Goal: Information Seeking & Learning: Check status

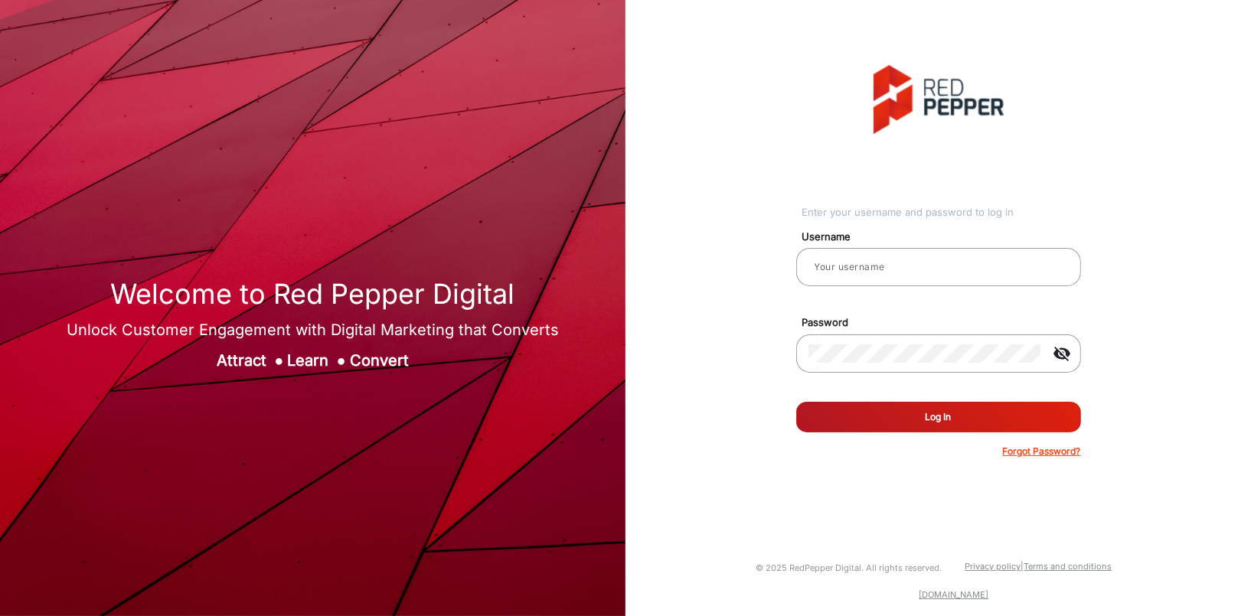
type input "[PERSON_NAME]"
click at [906, 419] on button "Log In" at bounding box center [938, 417] width 285 height 31
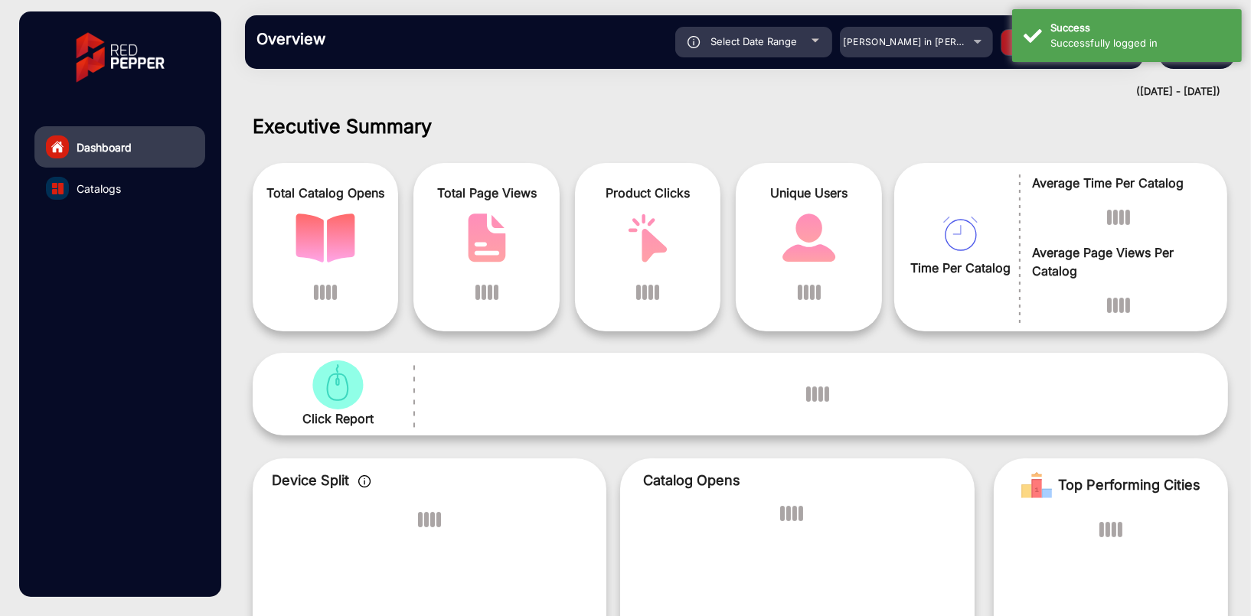
scroll to position [11, 0]
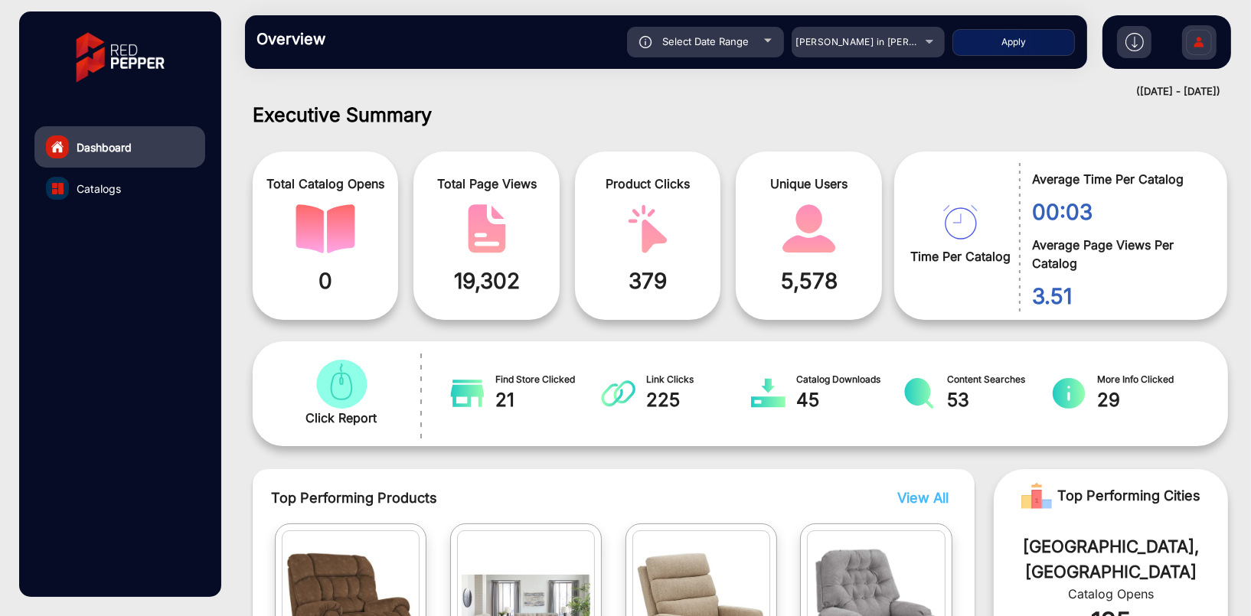
click at [967, 106] on h1 "Executive Summary" at bounding box center [740, 114] width 975 height 23
click at [928, 41] on div "[PERSON_NAME] in [PERSON_NAME]" at bounding box center [867, 42] width 153 height 18
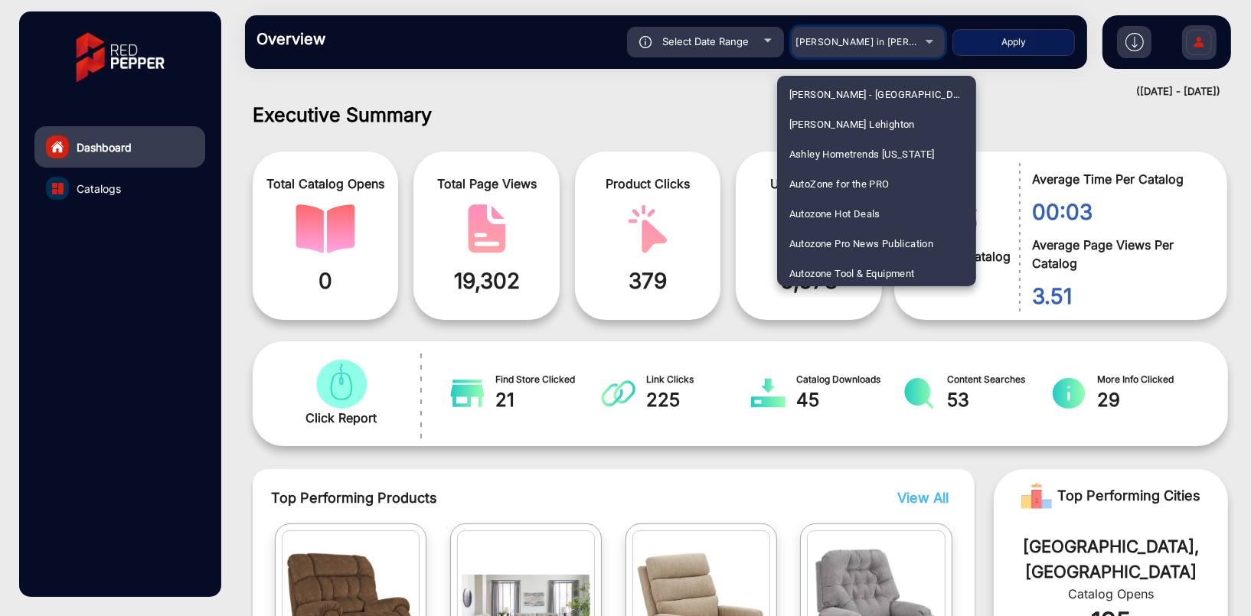
scroll to position [765, 0]
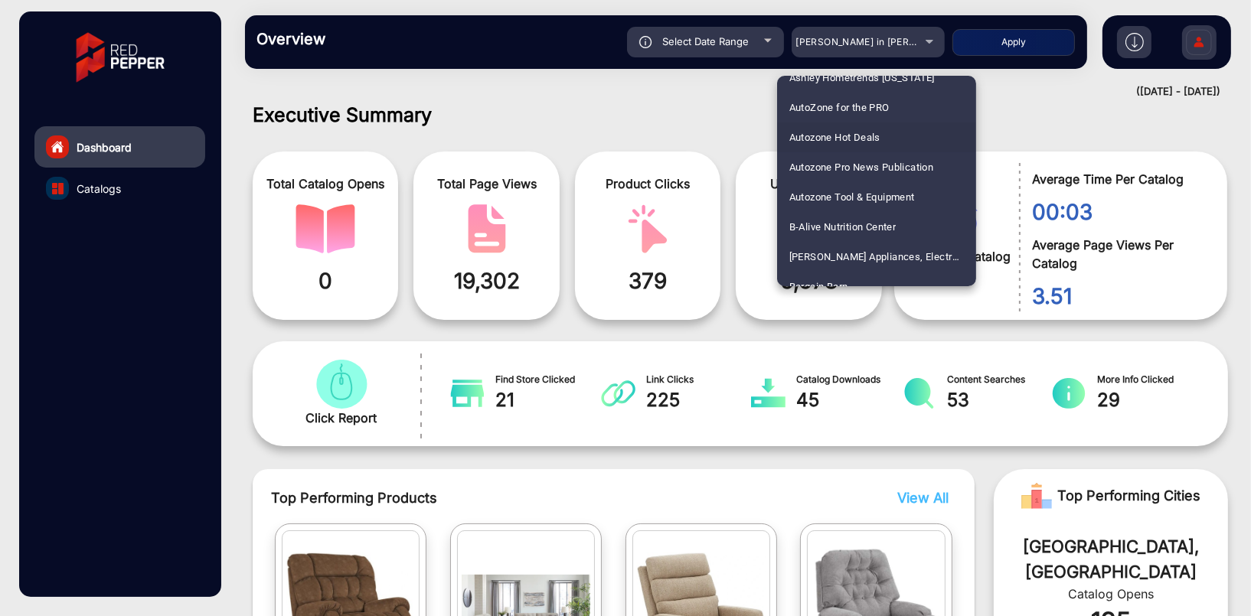
click at [846, 135] on span "Autozone Hot Deals" at bounding box center [834, 137] width 91 height 30
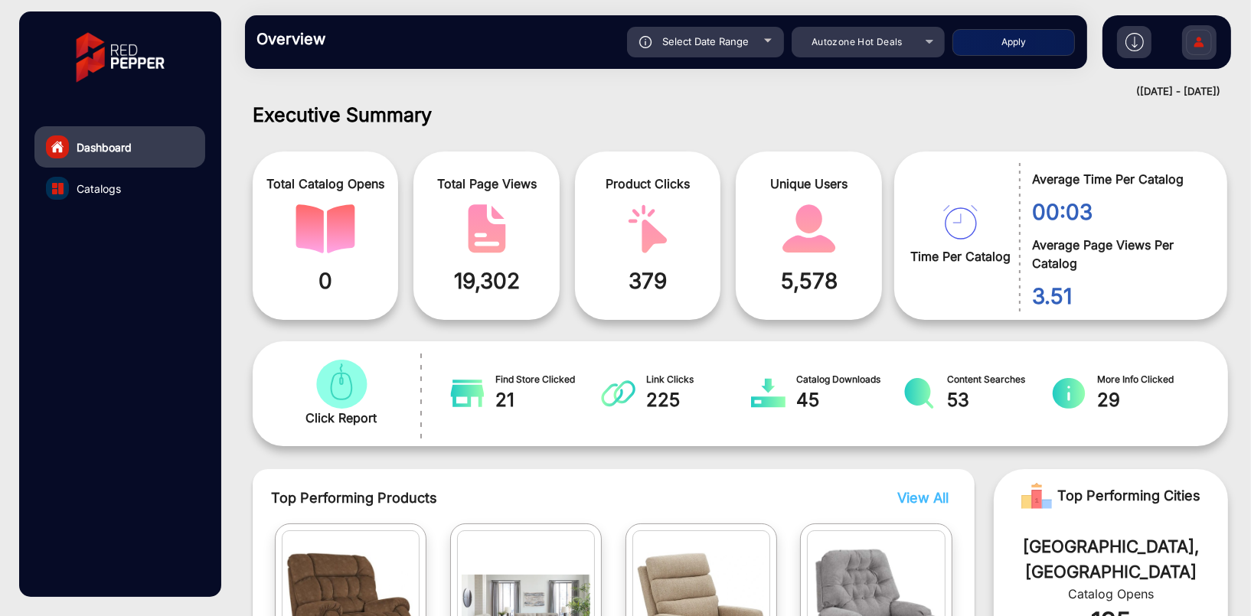
click at [1010, 44] on button "Apply" at bounding box center [1013, 42] width 122 height 27
type input "[DATE]"
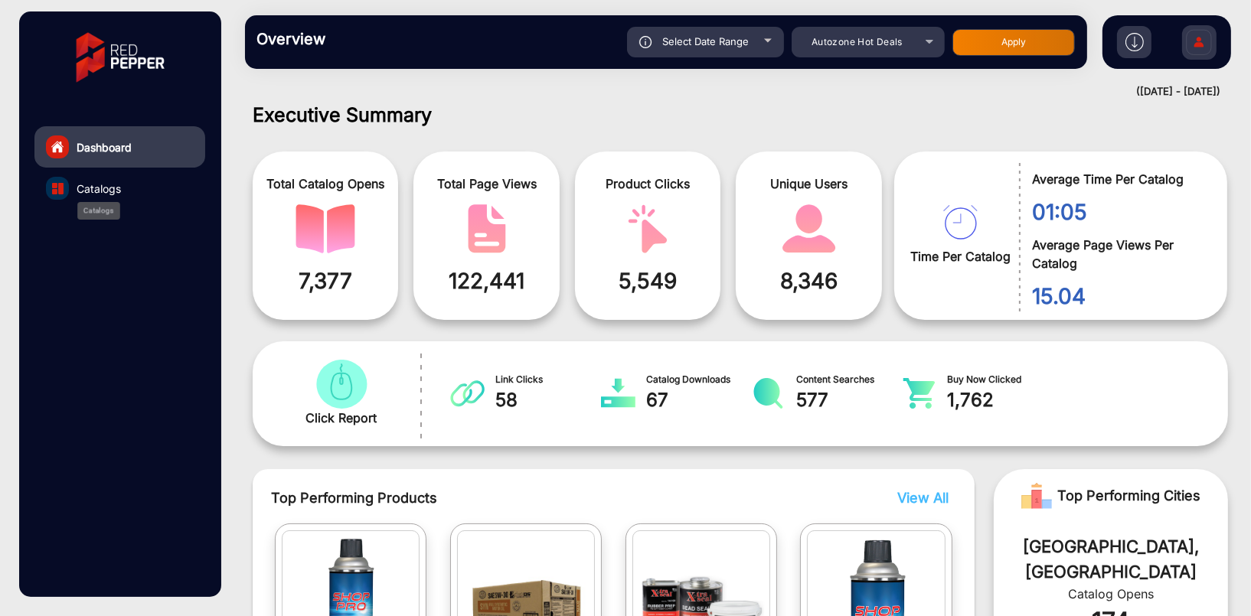
click at [82, 190] on span "Catalogs" at bounding box center [99, 189] width 44 height 16
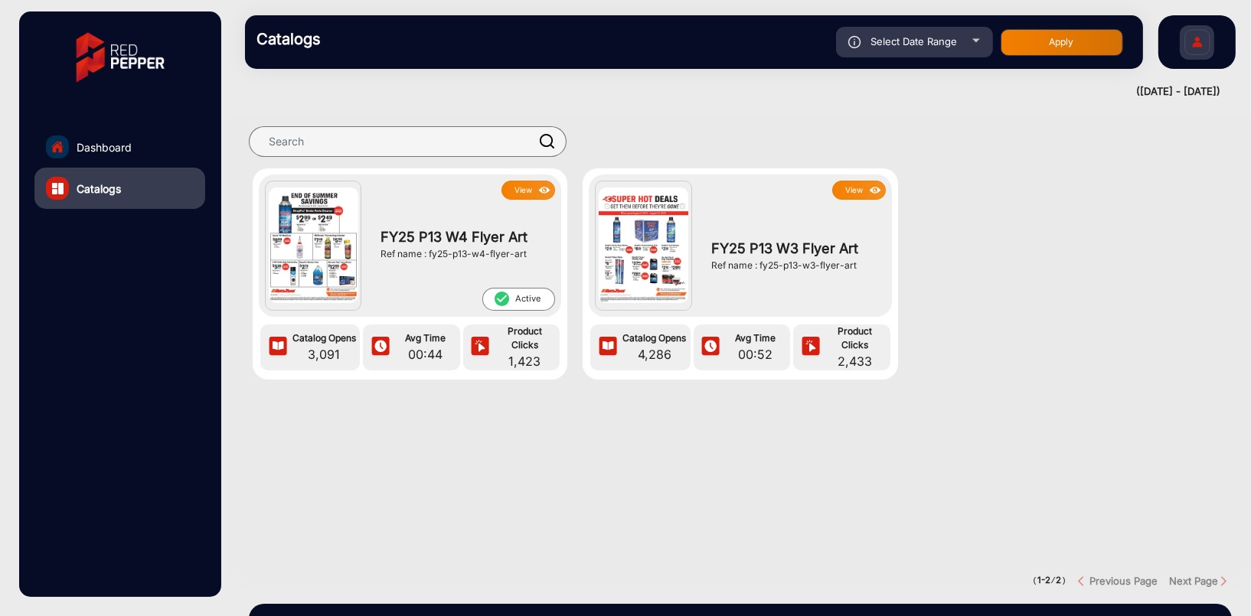
click at [859, 187] on button "View" at bounding box center [859, 190] width 54 height 19
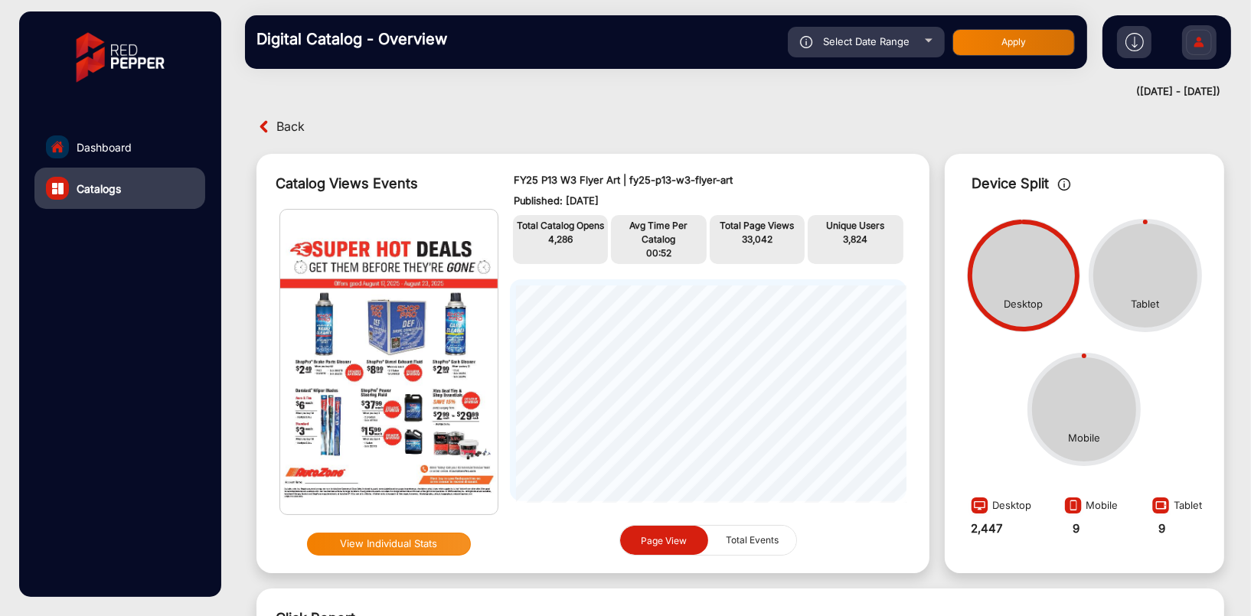
click at [434, 542] on button "View Individual Stats" at bounding box center [389, 544] width 164 height 23
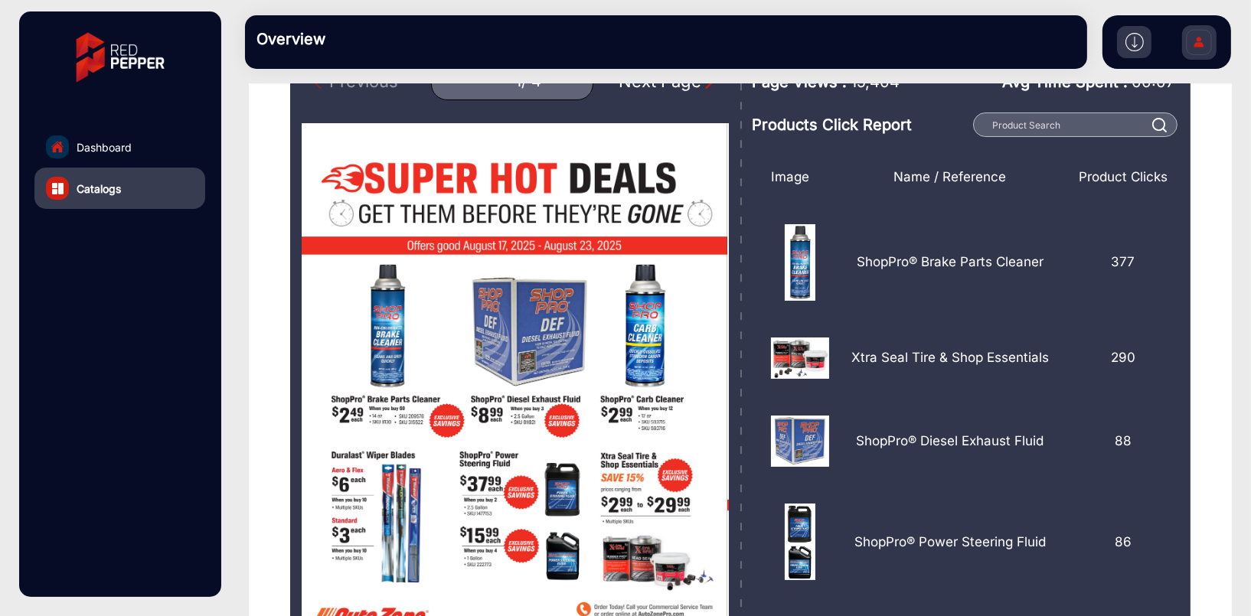
scroll to position [77, 0]
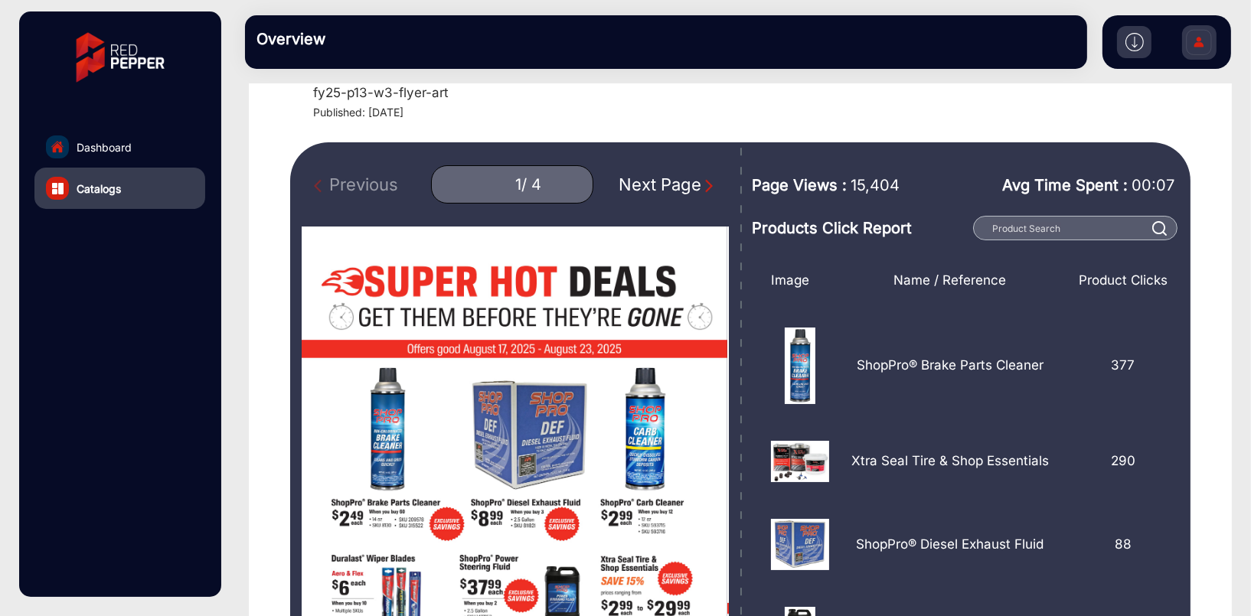
click at [703, 189] on img "Next Page" at bounding box center [708, 185] width 15 height 15
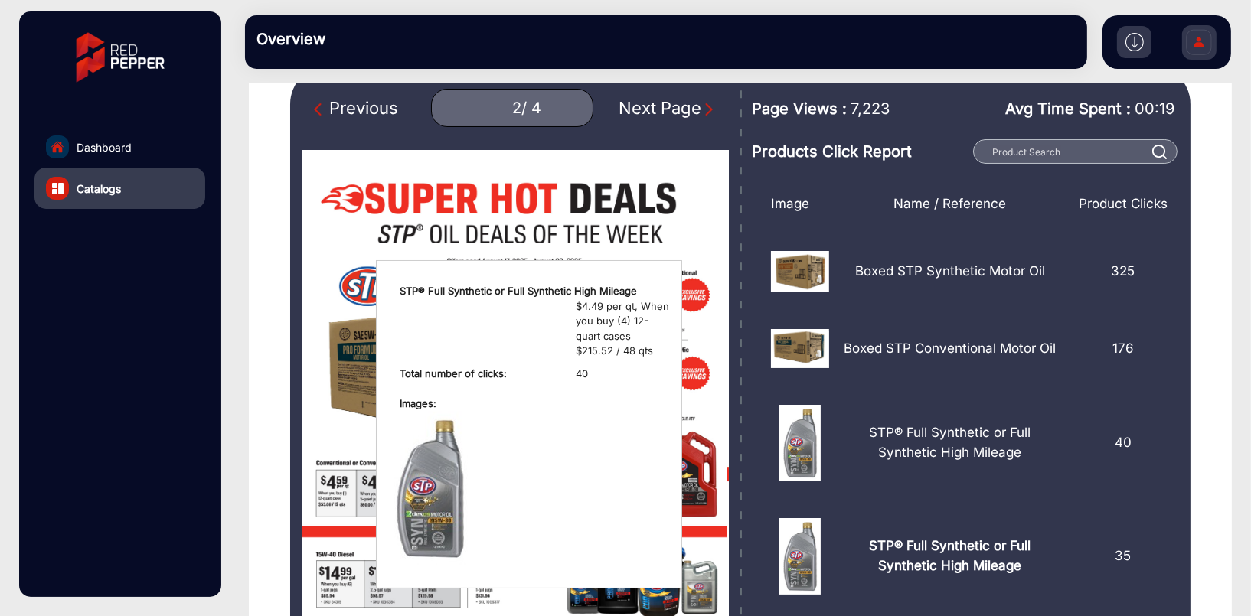
scroll to position [77, 0]
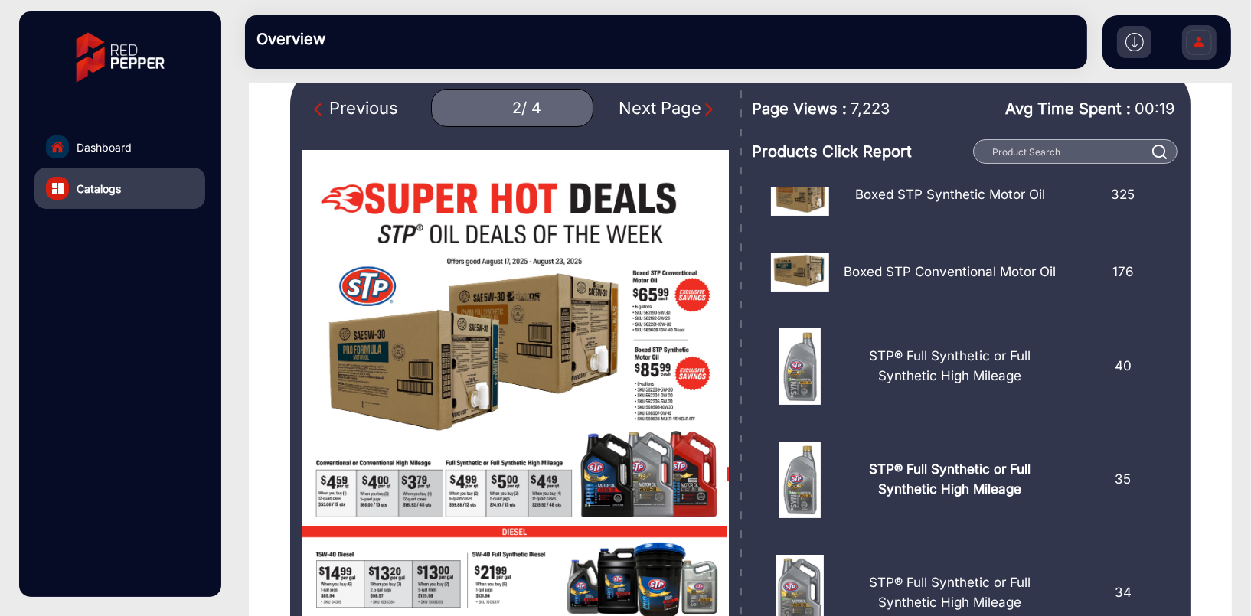
click at [706, 105] on img "Next Page" at bounding box center [708, 109] width 15 height 15
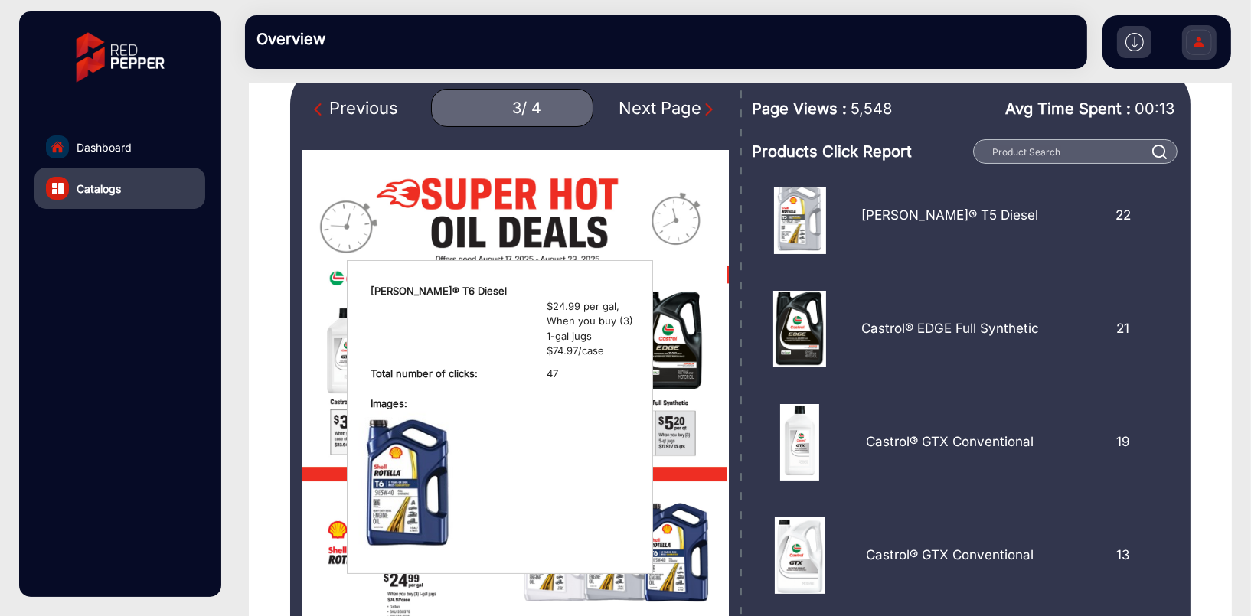
scroll to position [536, 0]
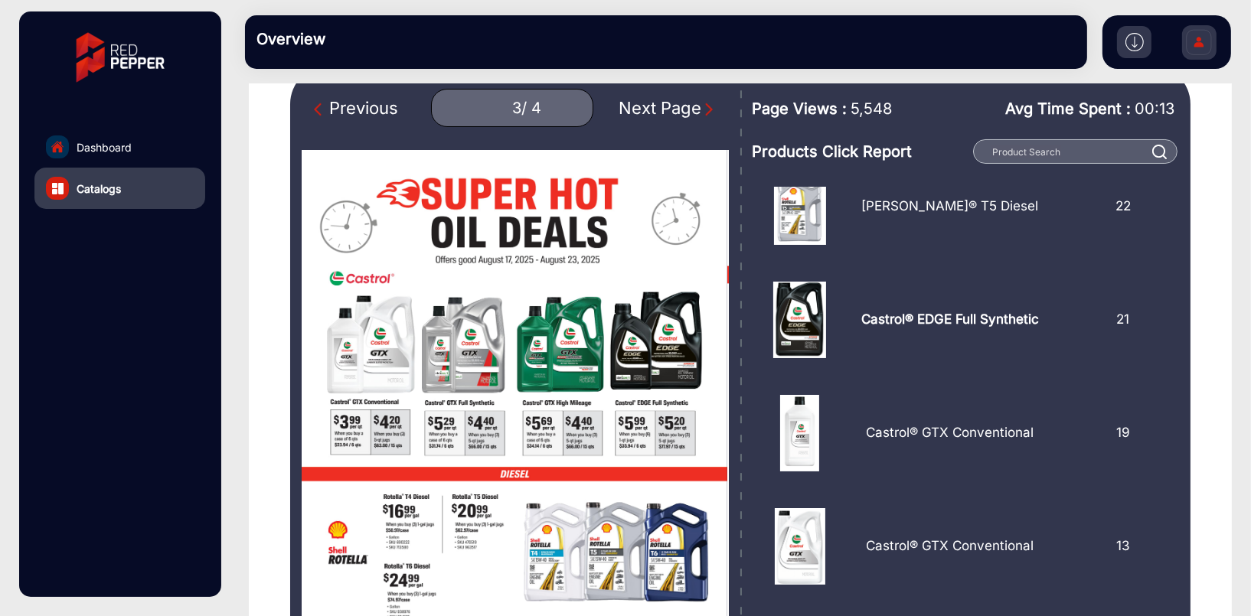
click at [701, 105] on img "Next Page" at bounding box center [708, 109] width 15 height 15
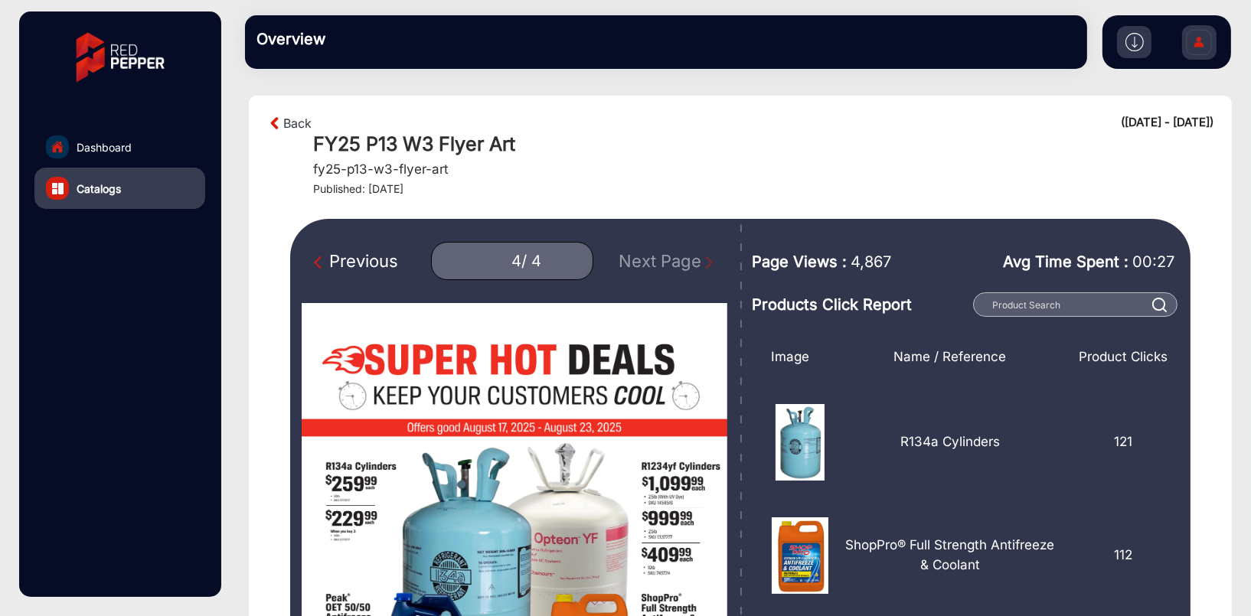
click at [329, 266] on img "Previous Page" at bounding box center [321, 262] width 15 height 15
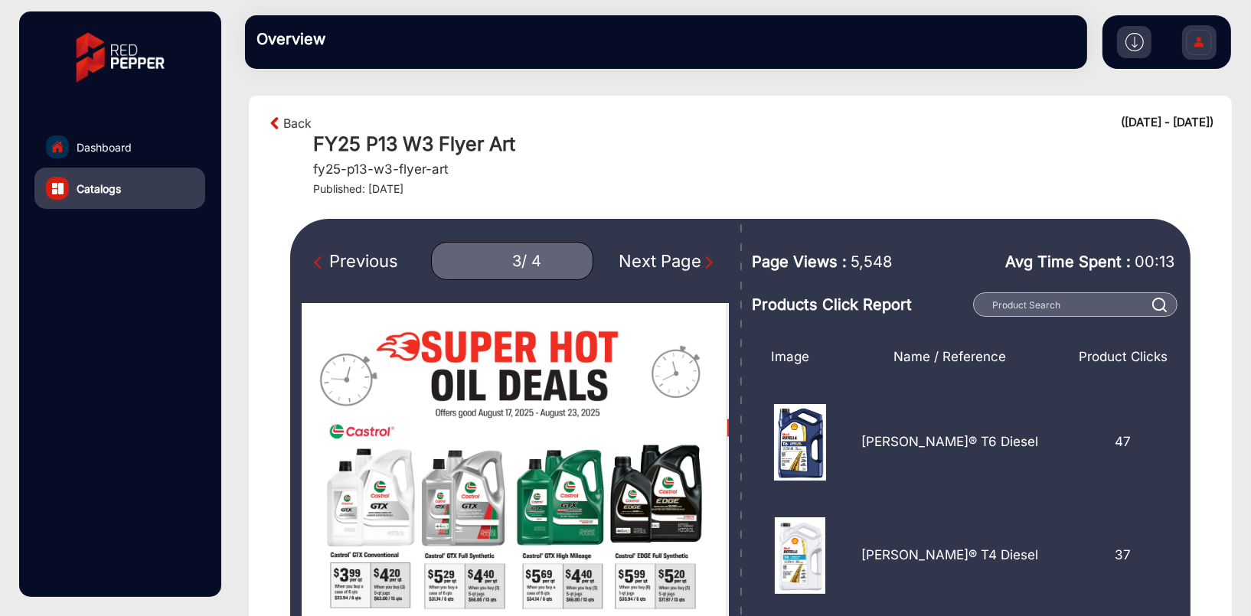
click at [329, 266] on img "Previous Page" at bounding box center [321, 262] width 15 height 15
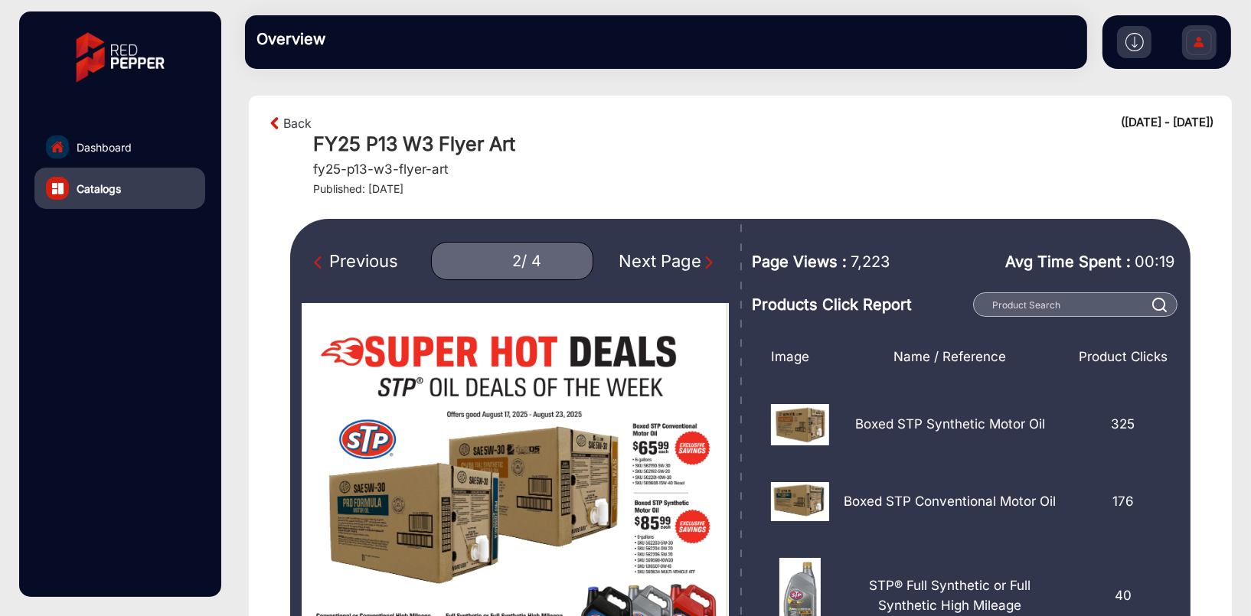
click at [329, 266] on img "Previous Page" at bounding box center [321, 262] width 15 height 15
type input "1"
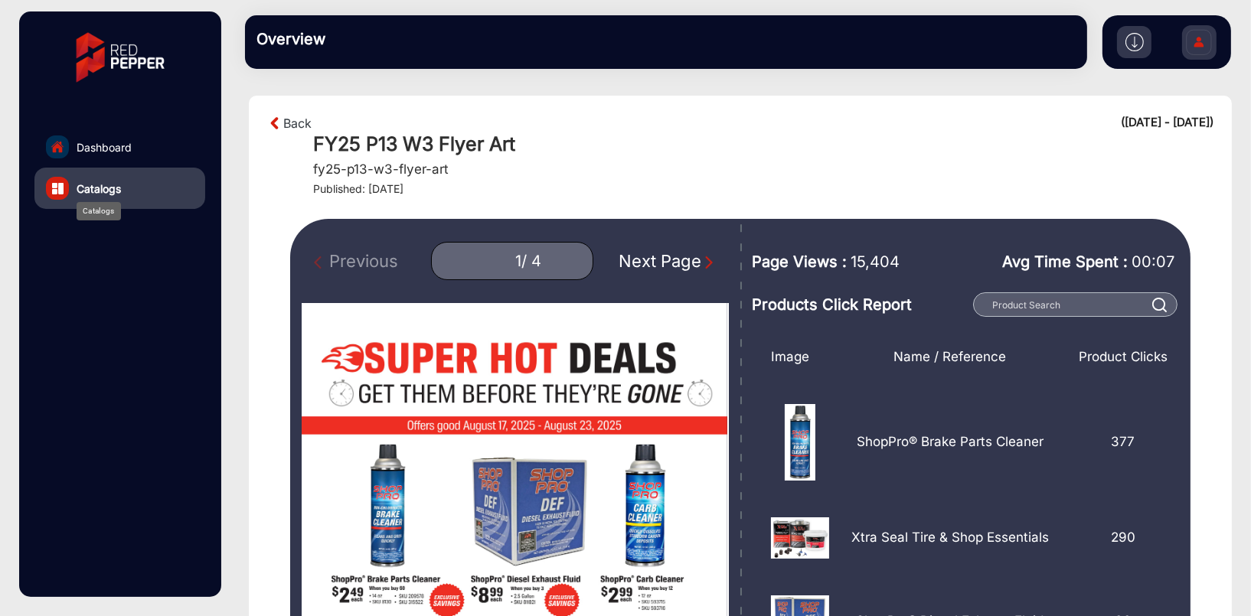
click at [90, 194] on span "Catalogs" at bounding box center [99, 189] width 44 height 16
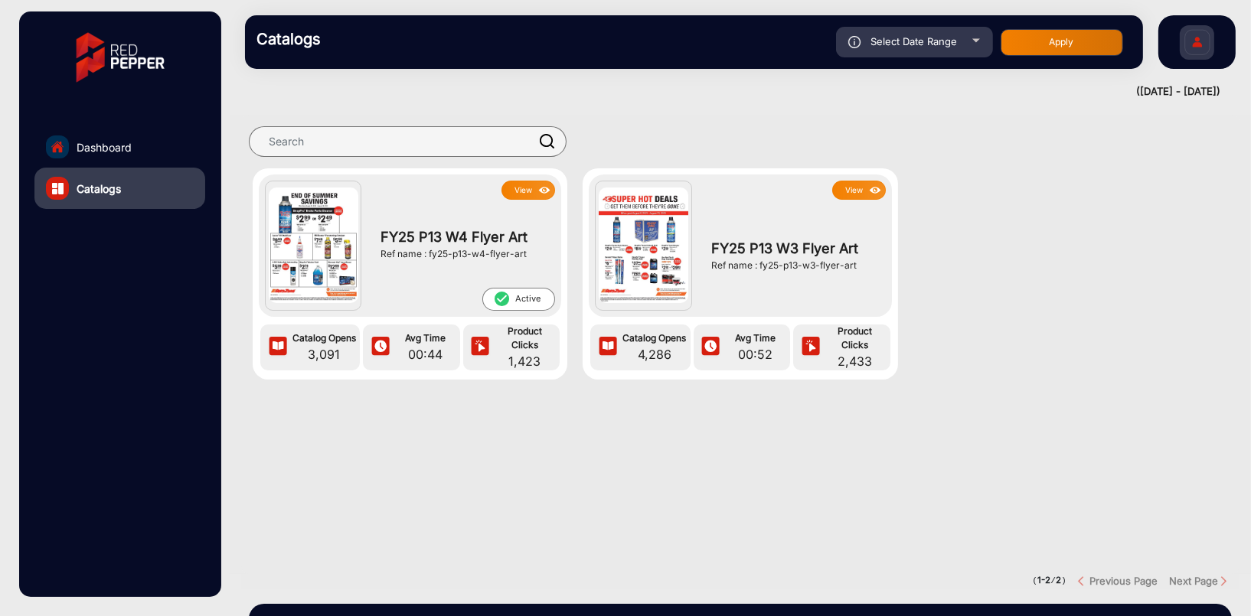
click at [675, 244] on img at bounding box center [644, 246] width 90 height 116
click at [670, 247] on img at bounding box center [644, 246] width 90 height 116
click at [854, 186] on button "View" at bounding box center [859, 190] width 54 height 19
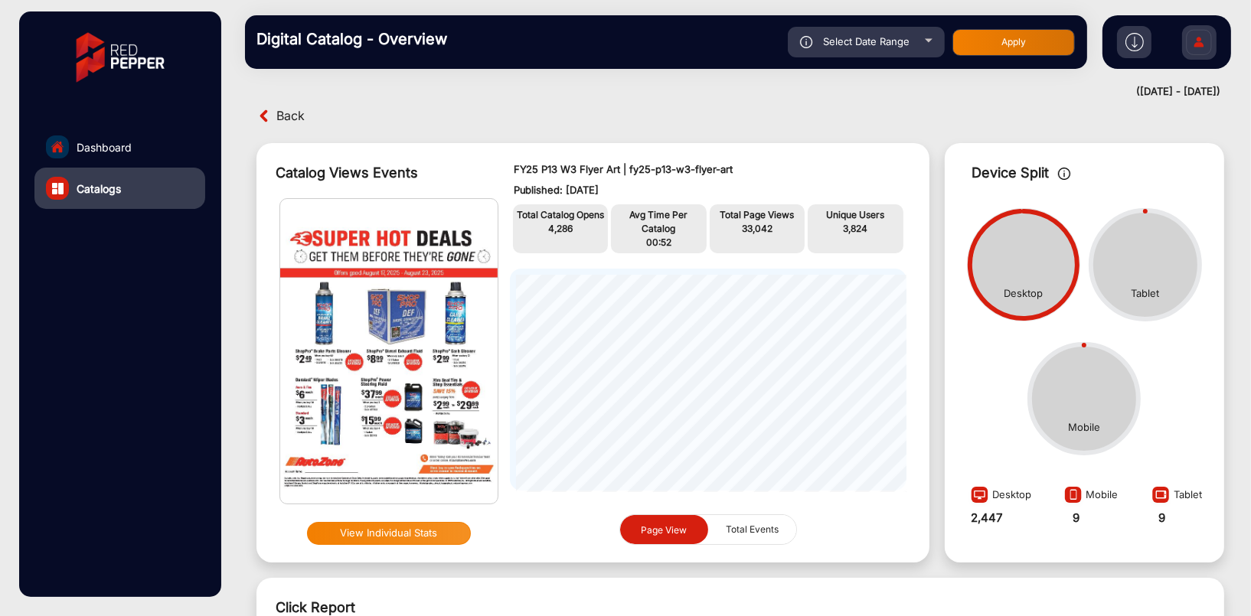
click at [913, 42] on div "Select Date Range" at bounding box center [866, 42] width 157 height 31
type input "[DATE]"
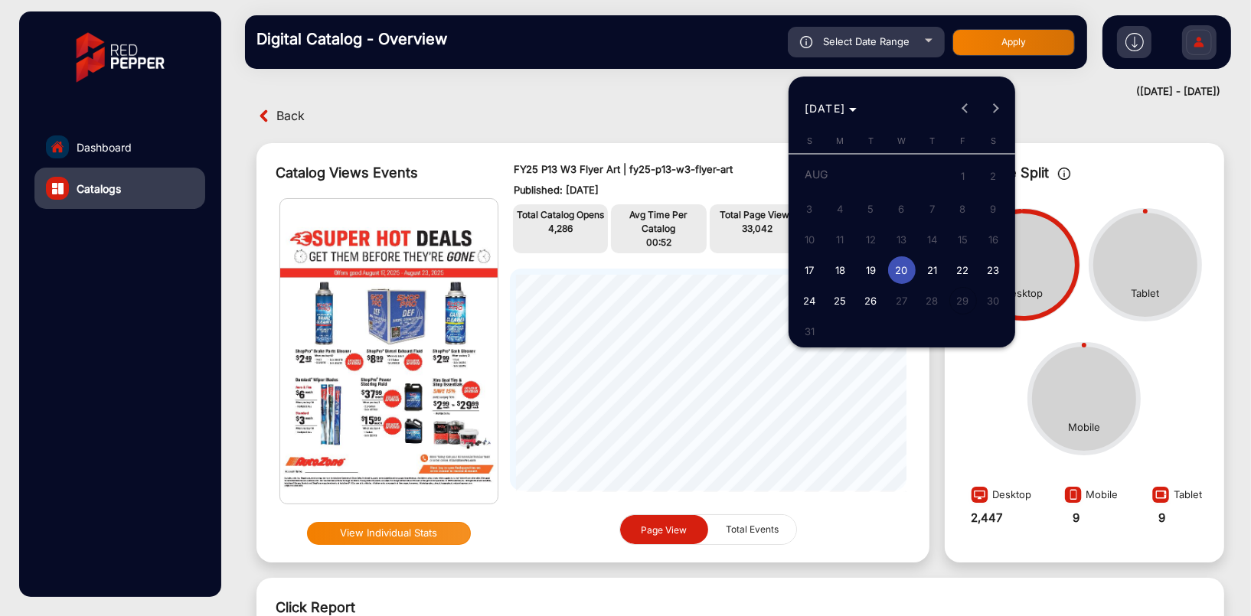
click at [815, 266] on span "17" at bounding box center [810, 270] width 28 height 28
type input "[DATE]"
click at [999, 267] on span "23" at bounding box center [994, 270] width 28 height 28
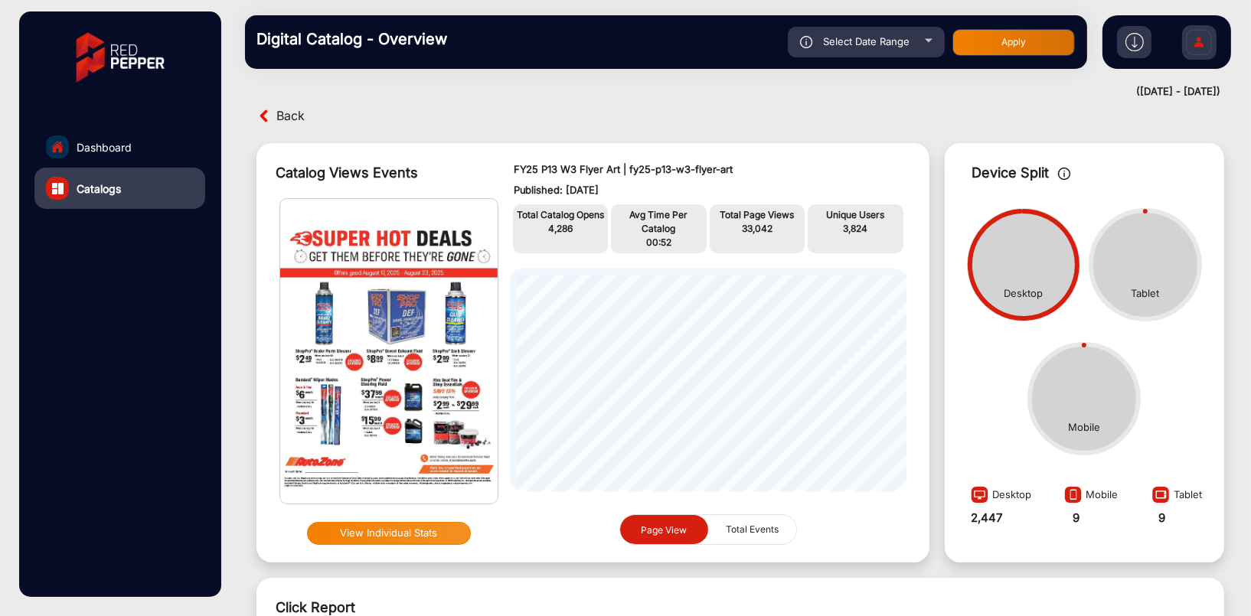
type input "[DATE]"
click at [1035, 46] on button "Apply" at bounding box center [1013, 42] width 122 height 27
type input "[DATE]"
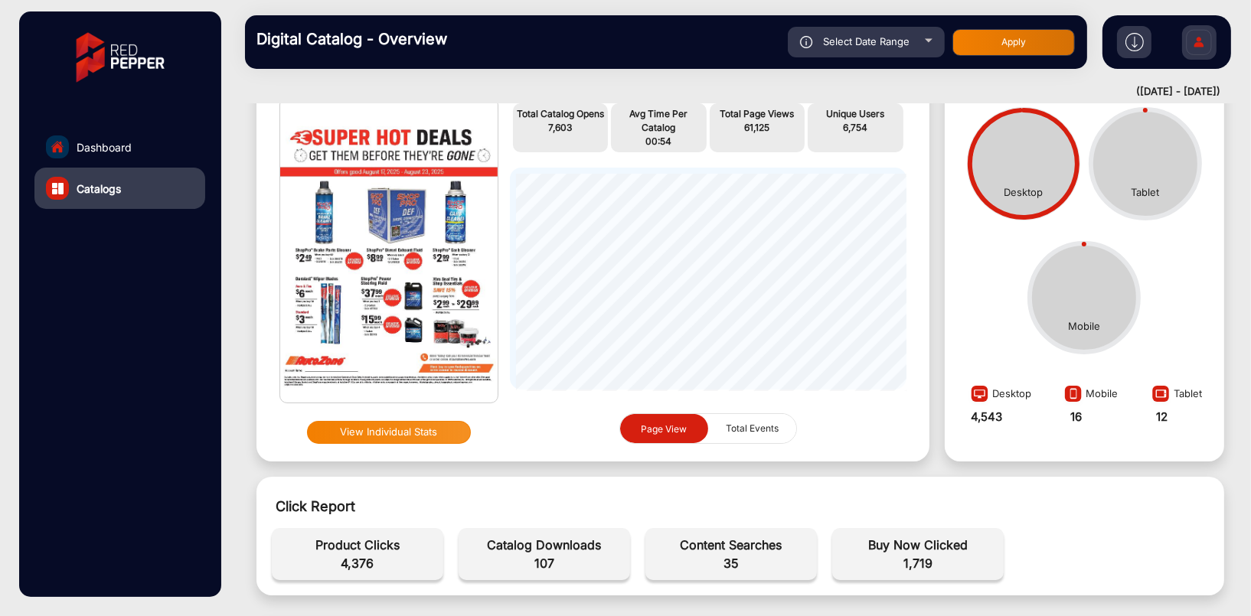
scroll to position [153, 0]
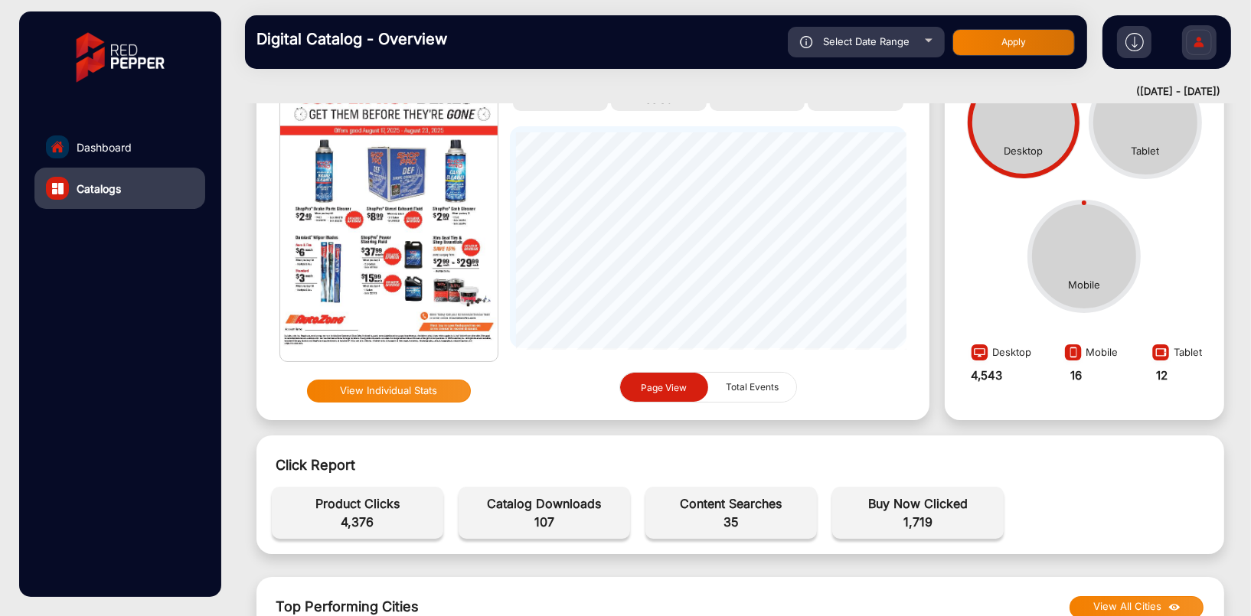
click at [715, 522] on span "35" at bounding box center [731, 522] width 156 height 18
click at [423, 394] on button "View Individual Stats" at bounding box center [389, 391] width 164 height 23
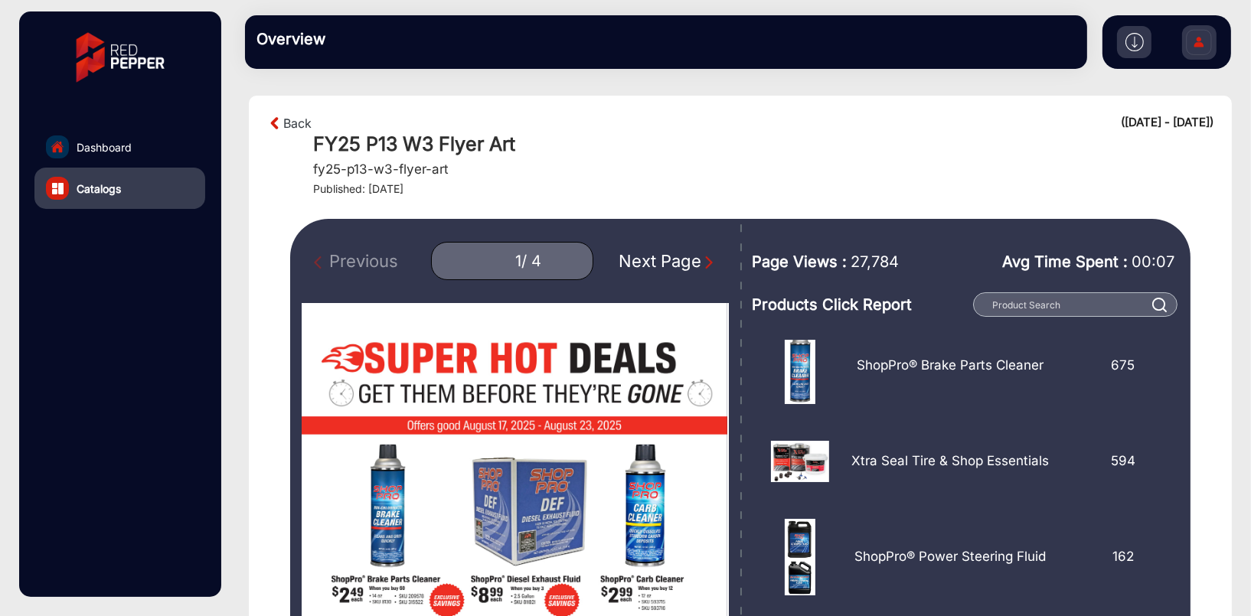
click at [701, 260] on img "Next Page" at bounding box center [708, 262] width 15 height 15
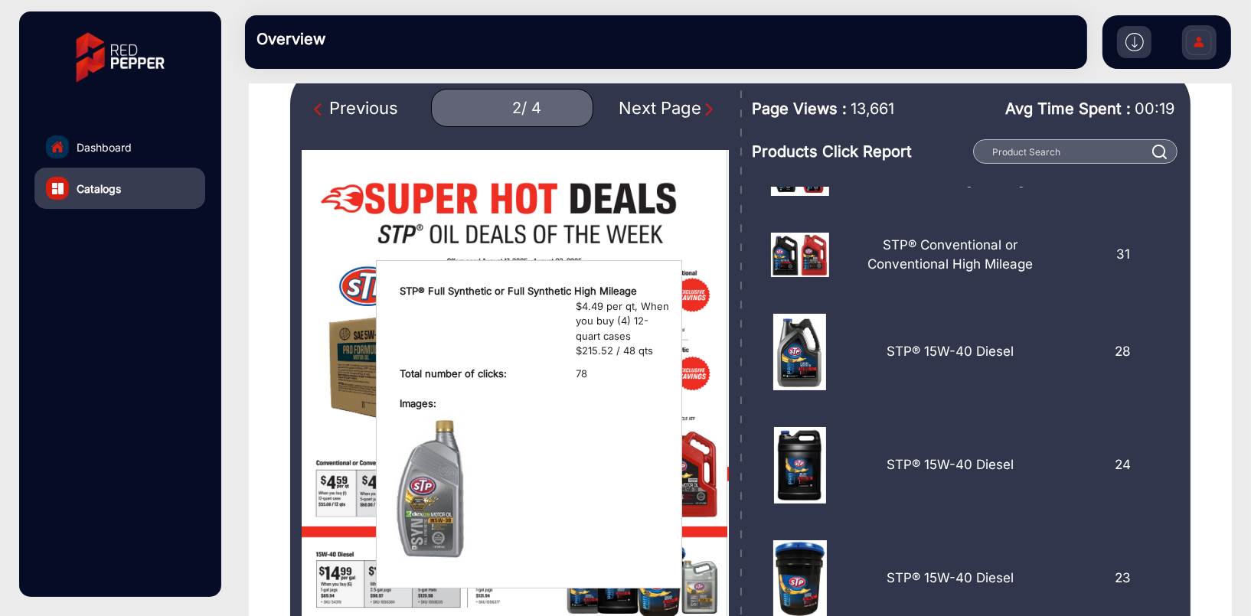
scroll to position [689, 0]
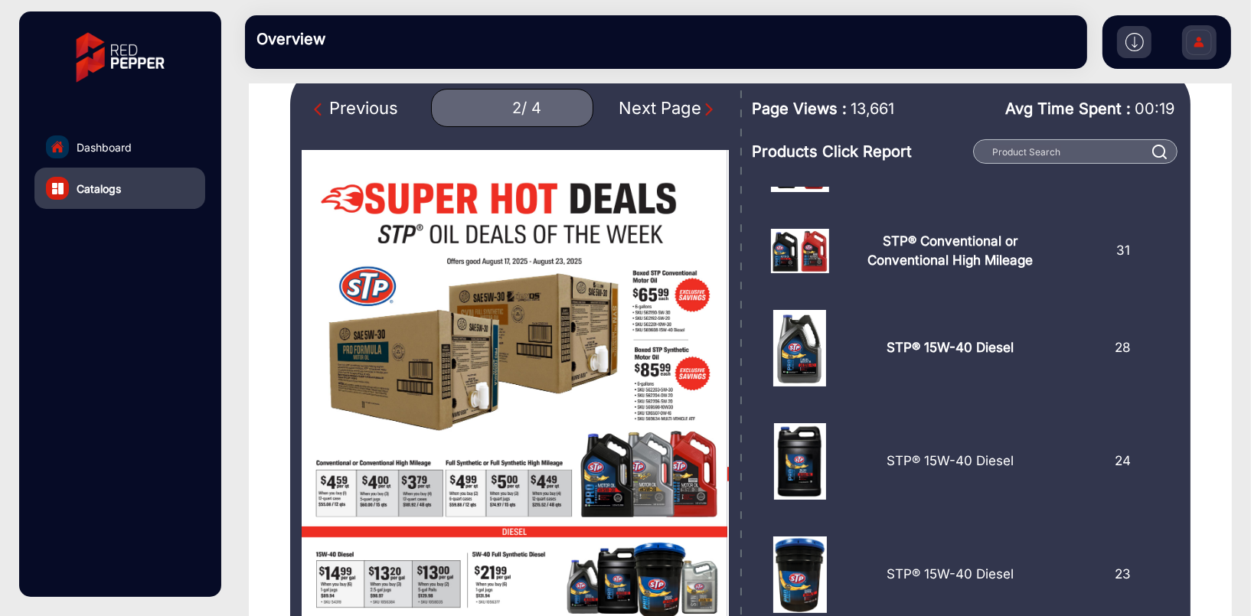
click at [701, 106] on img "Next Page" at bounding box center [708, 109] width 15 height 15
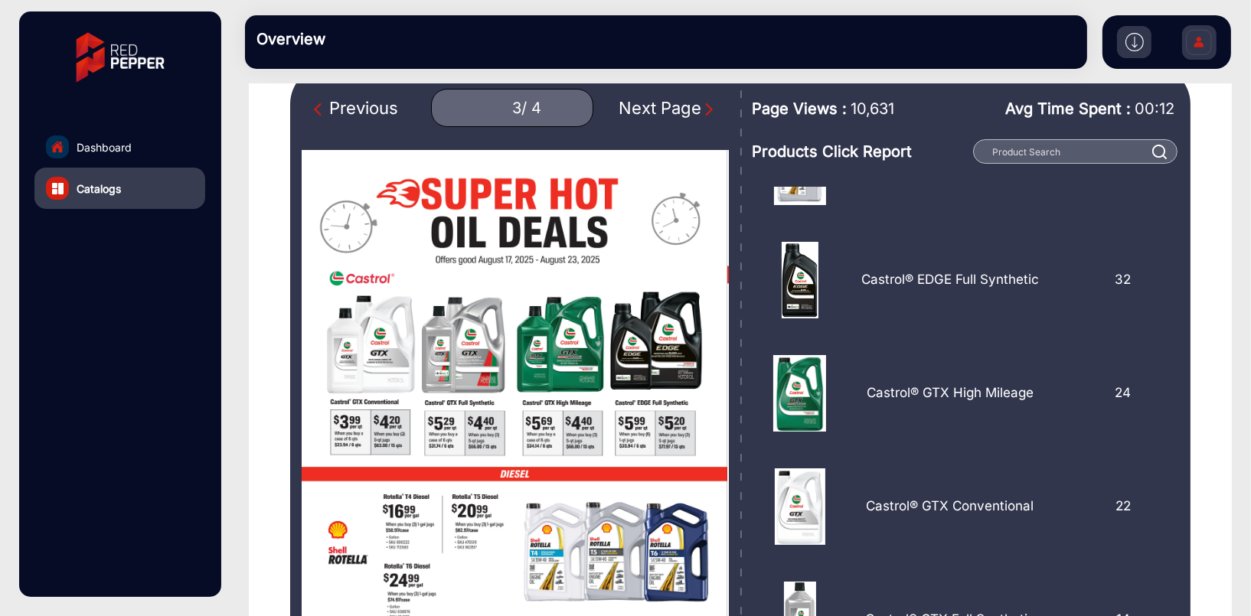
scroll to position [689, 0]
click at [701, 106] on img "Next Page" at bounding box center [708, 109] width 15 height 15
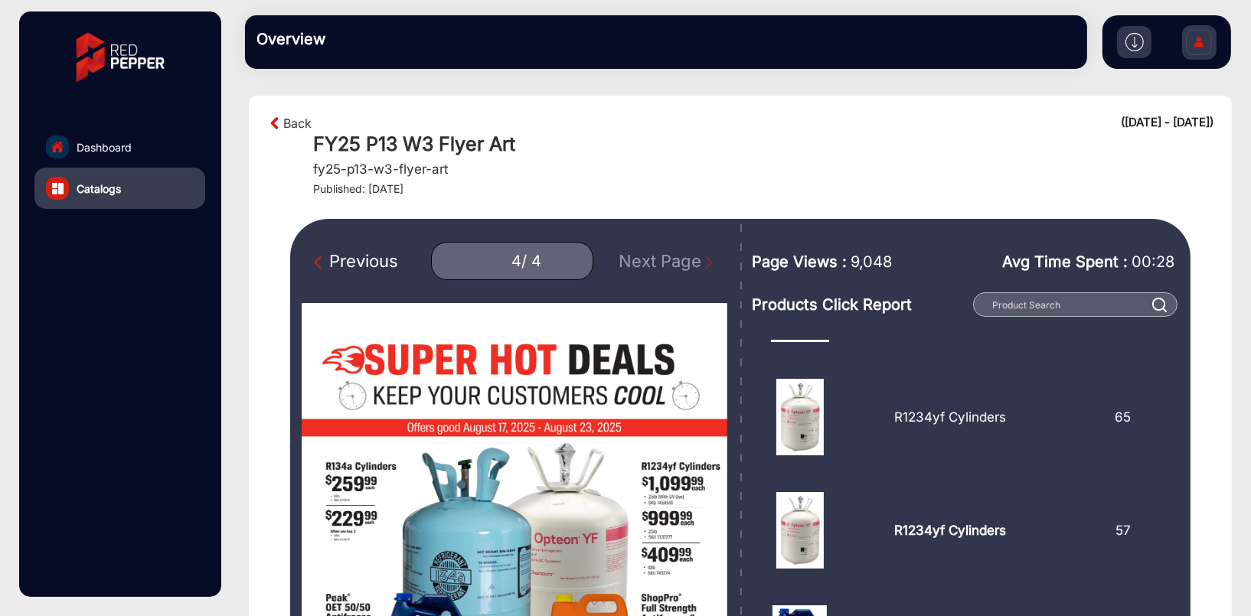
click at [325, 263] on img "Previous Page" at bounding box center [321, 262] width 15 height 15
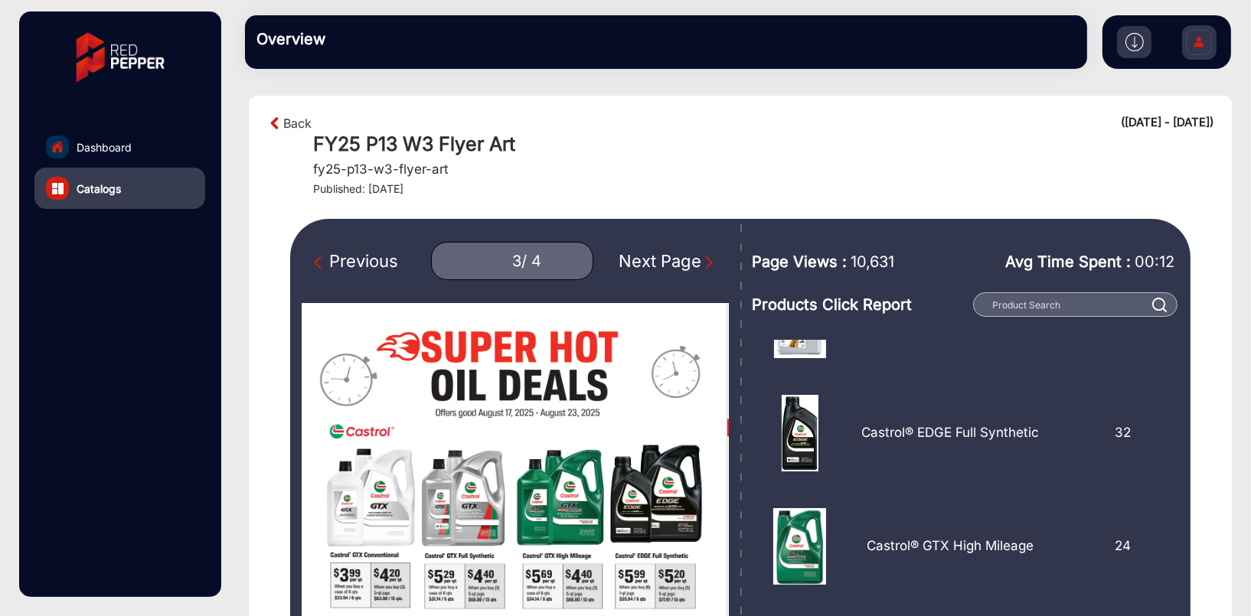
click at [325, 263] on img "Previous Page" at bounding box center [321, 262] width 15 height 15
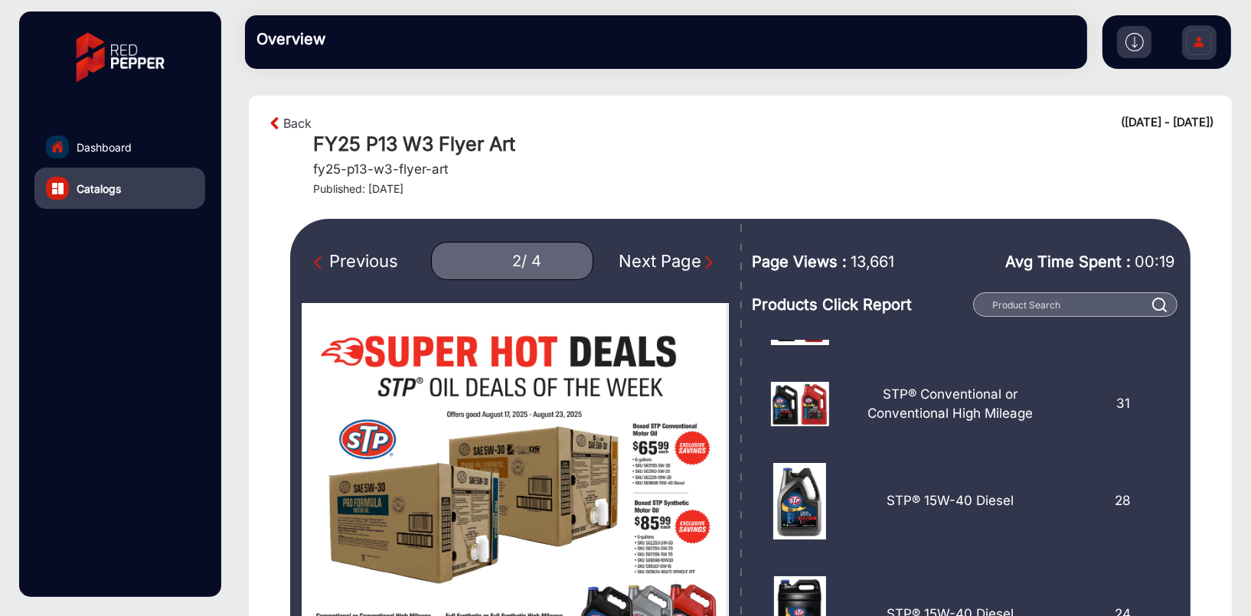
click at [325, 263] on img "Previous Page" at bounding box center [321, 262] width 15 height 15
type input "1"
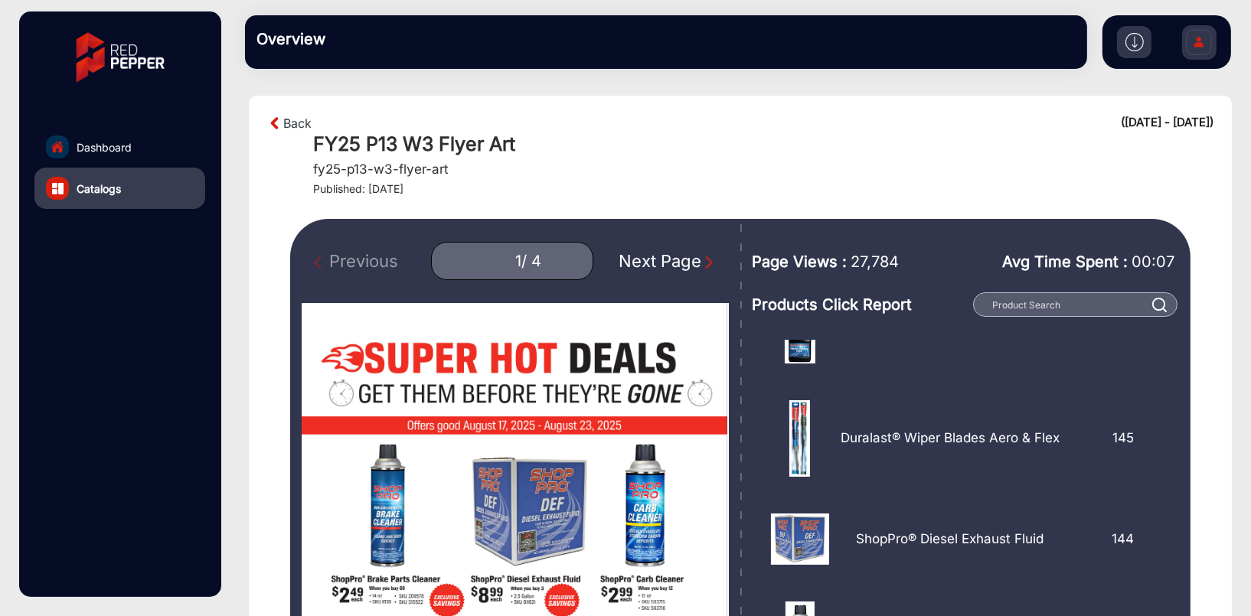
scroll to position [306, 0]
click at [325, 263] on div "Previous 1 / 4 Next Page" at bounding box center [515, 261] width 427 height 38
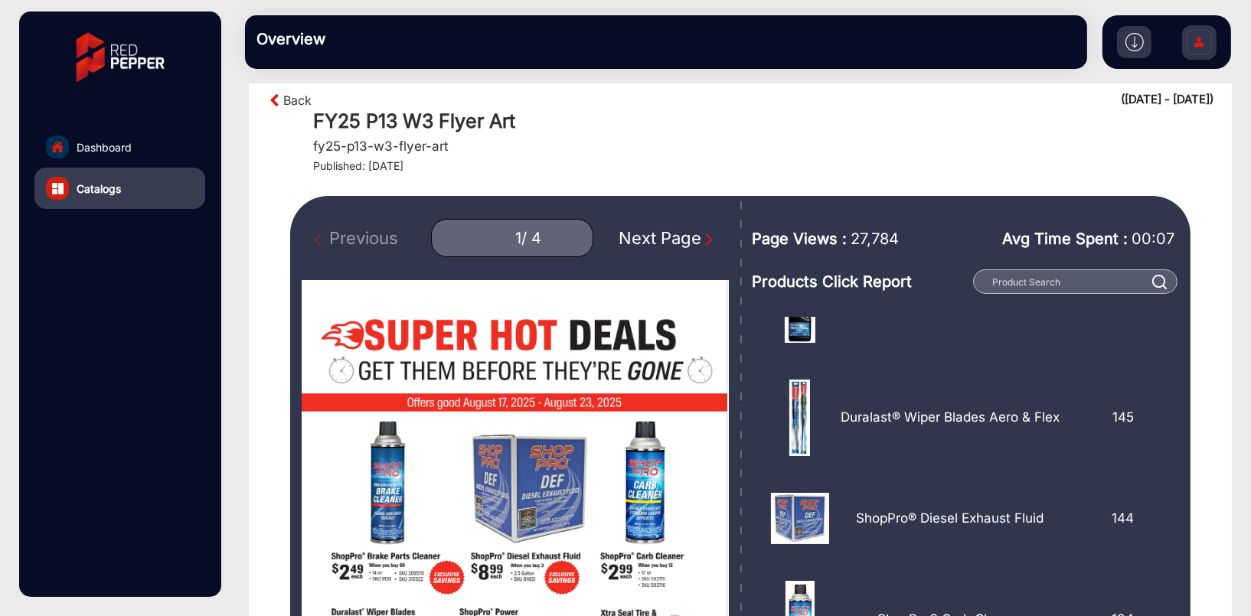
scroll to position [0, 0]
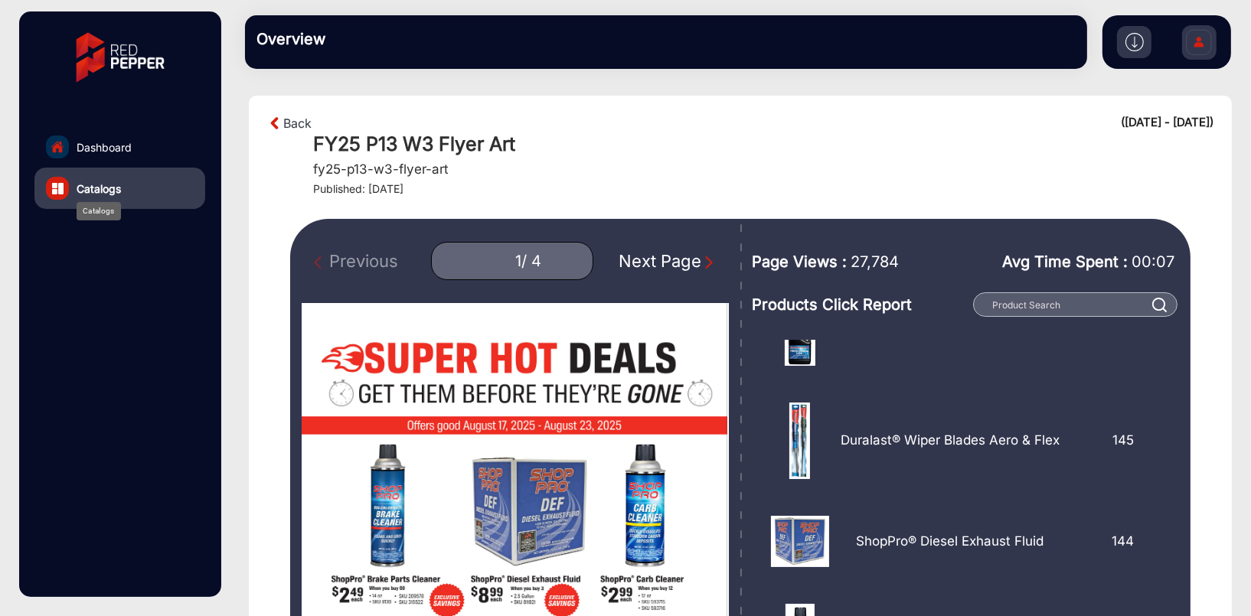
click at [107, 181] on span "Catalogs" at bounding box center [99, 189] width 44 height 16
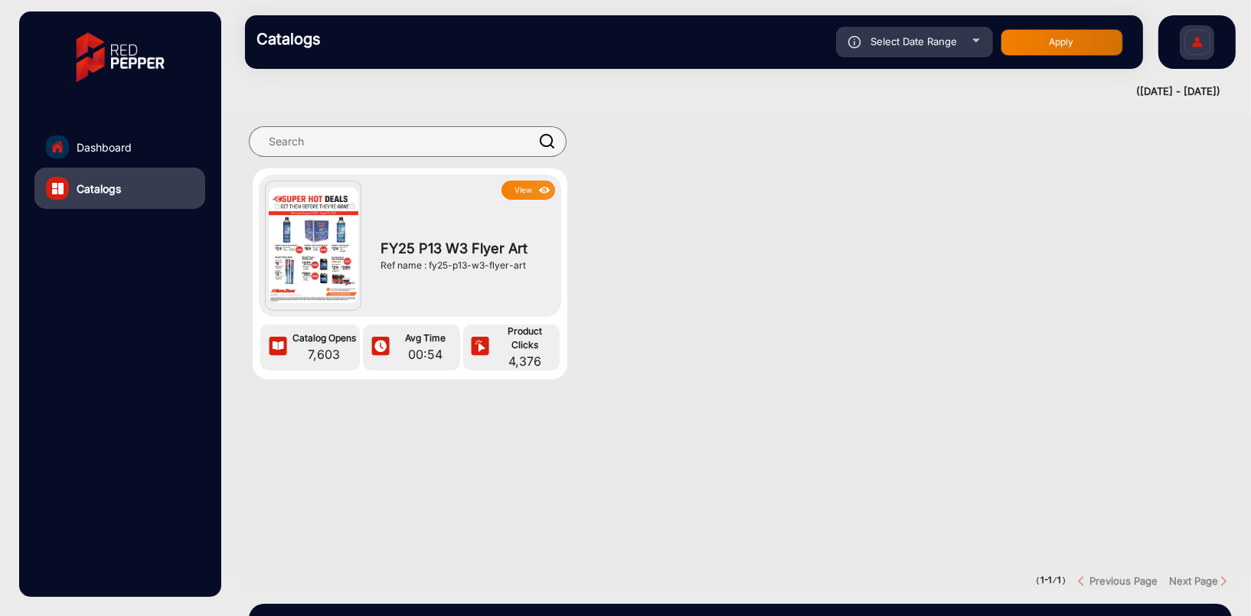
click at [976, 43] on div "Select Date Range" at bounding box center [914, 42] width 157 height 31
type input "[DATE]"
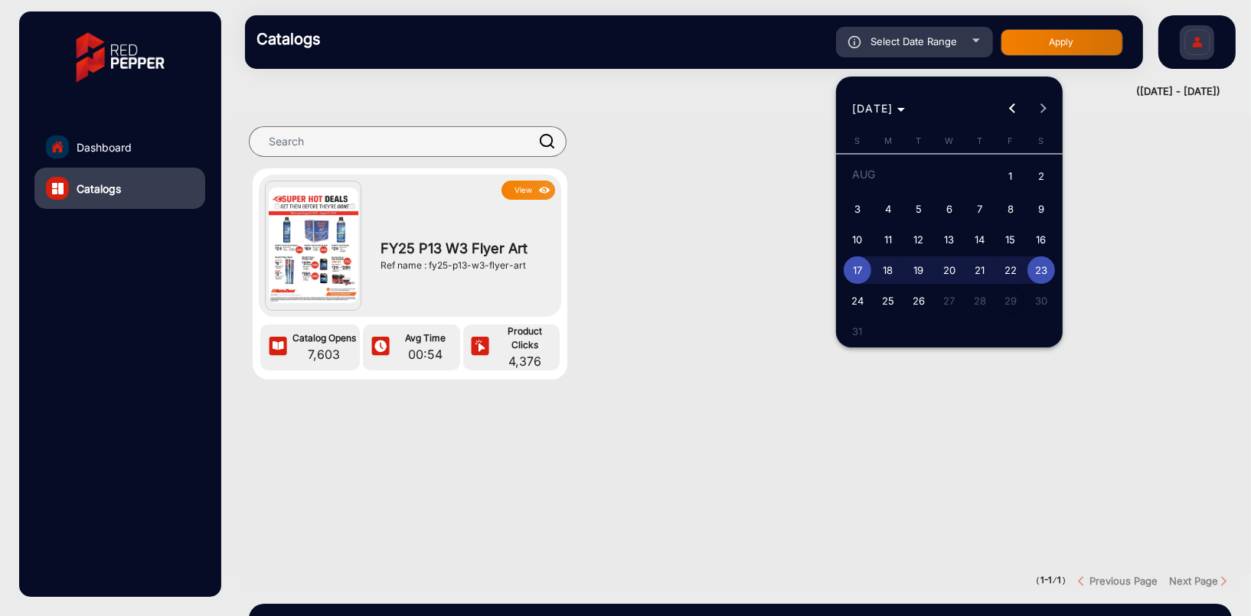
click at [857, 240] on span "10" at bounding box center [858, 240] width 28 height 28
type input "[DATE]"
click at [852, 209] on span "3" at bounding box center [858, 209] width 28 height 28
type input "[DATE]"
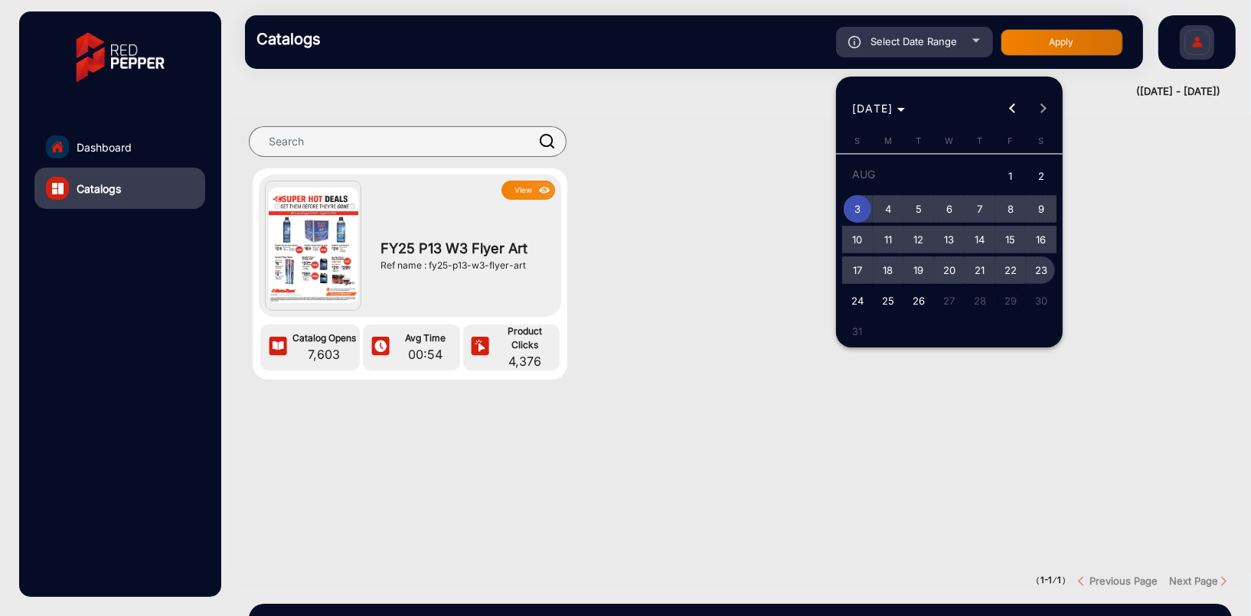
click at [1045, 273] on span "23" at bounding box center [1041, 270] width 28 height 28
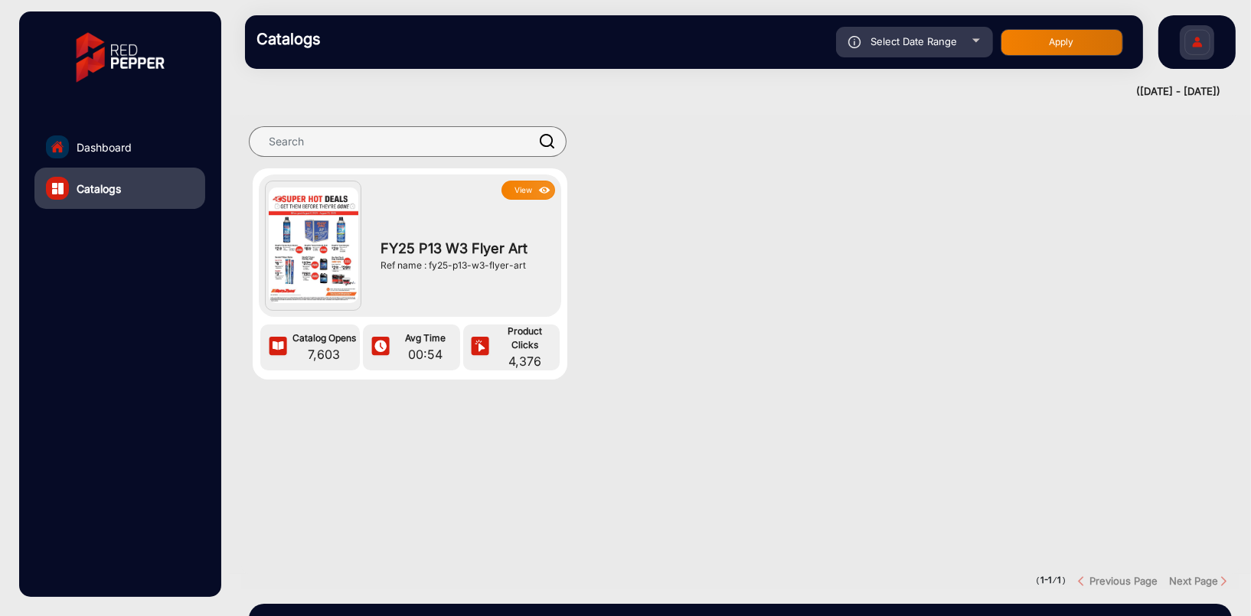
type input "[DATE]"
click at [1059, 42] on button "Apply" at bounding box center [1061, 42] width 122 height 27
type input "[DATE]"
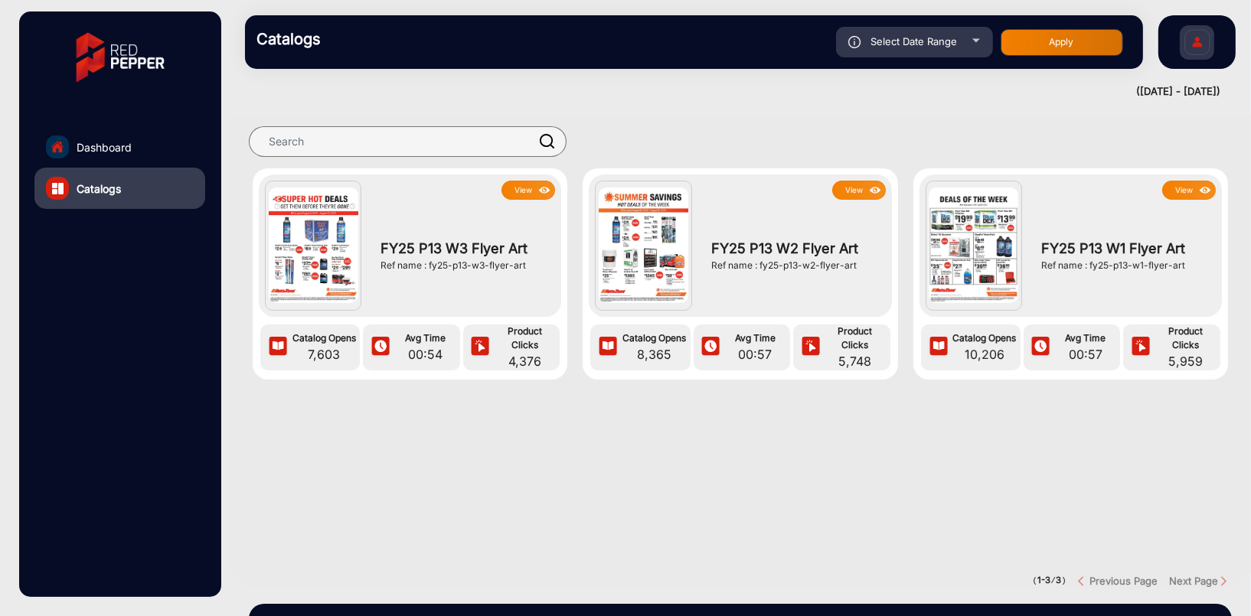
click at [1185, 185] on button "View" at bounding box center [1189, 190] width 54 height 19
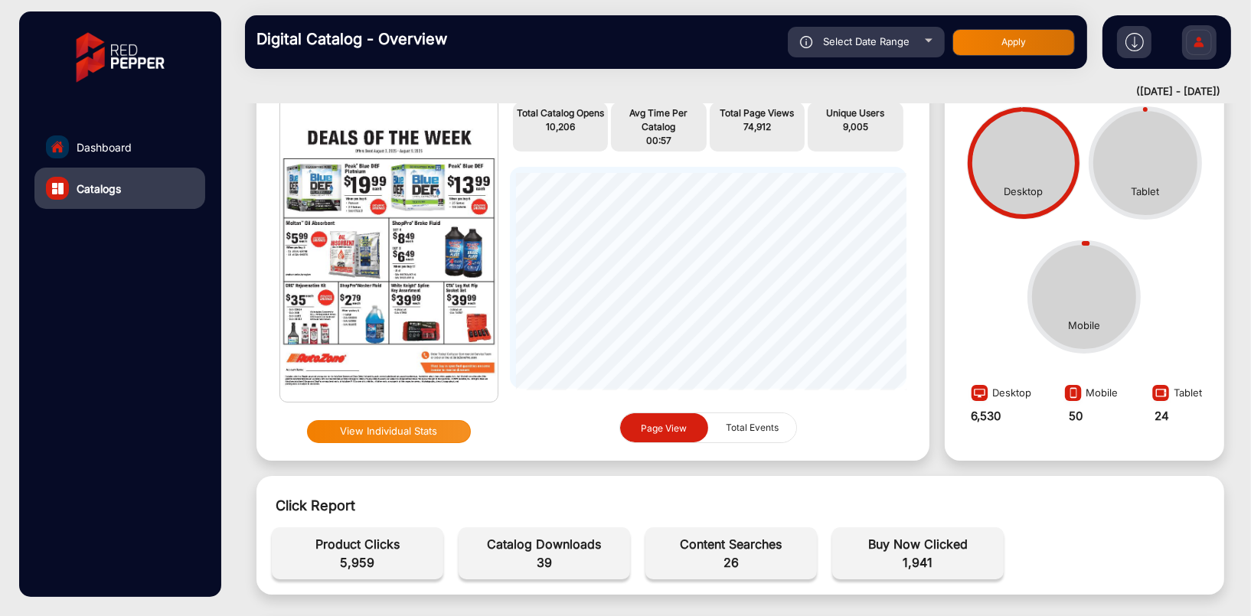
scroll to position [87, 0]
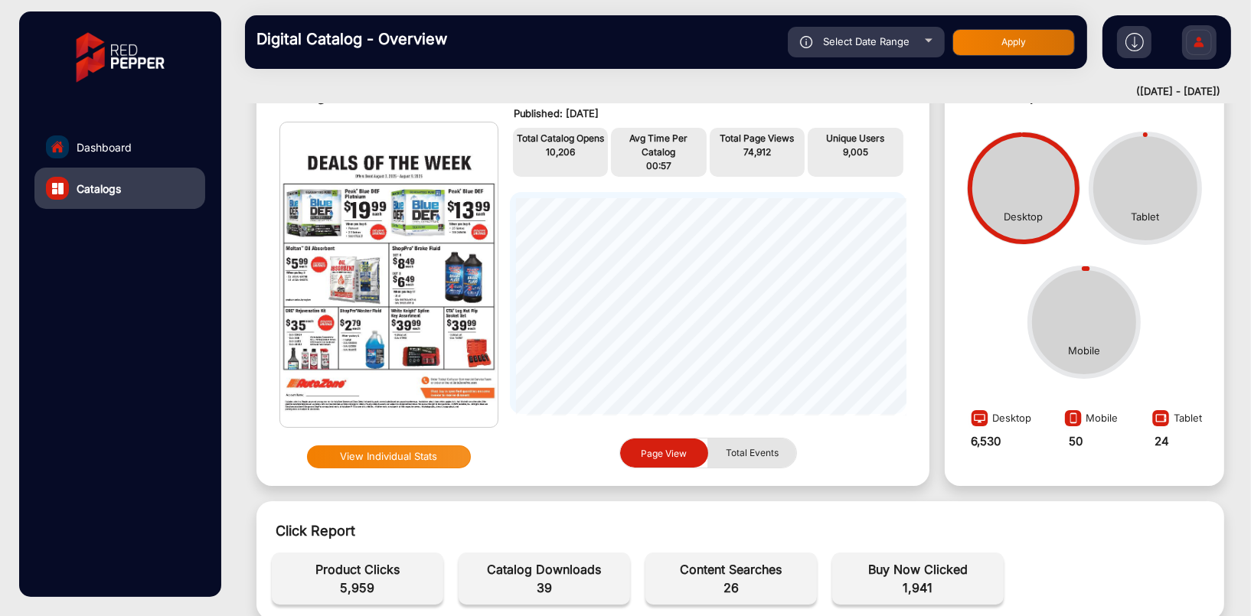
click at [739, 462] on span "Total Events" at bounding box center [751, 453] width 71 height 29
click at [687, 452] on span "Page View" at bounding box center [663, 454] width 64 height 30
click at [104, 148] on span "Dashboard" at bounding box center [104, 147] width 55 height 16
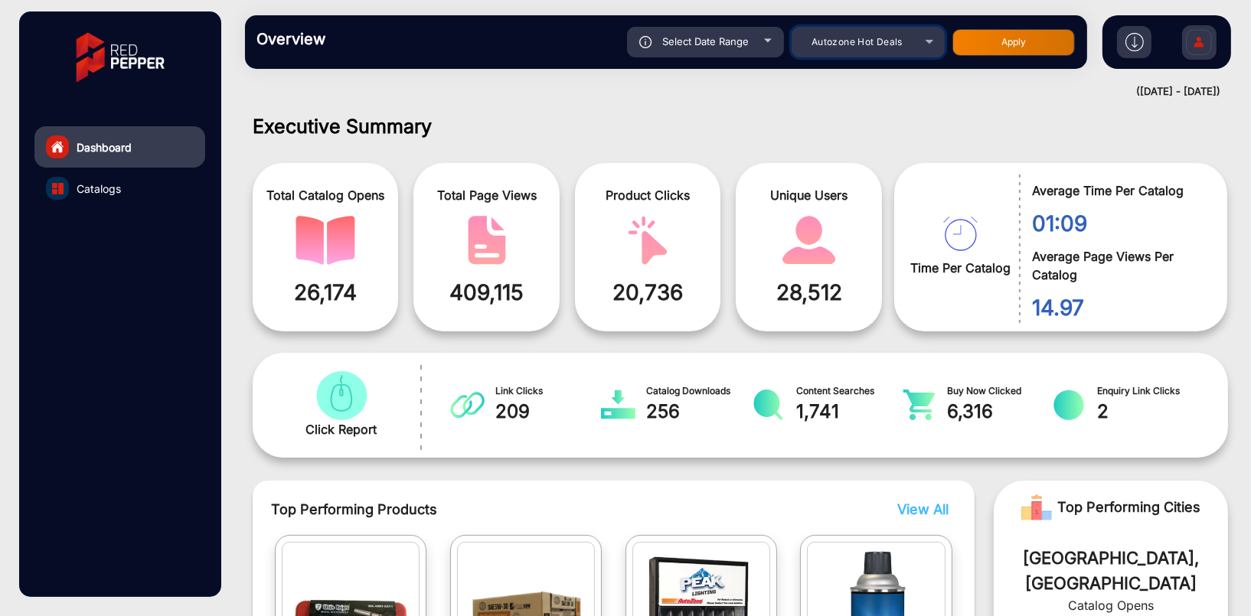
click at [925, 46] on div "Autozone Hot Deals" at bounding box center [867, 42] width 153 height 18
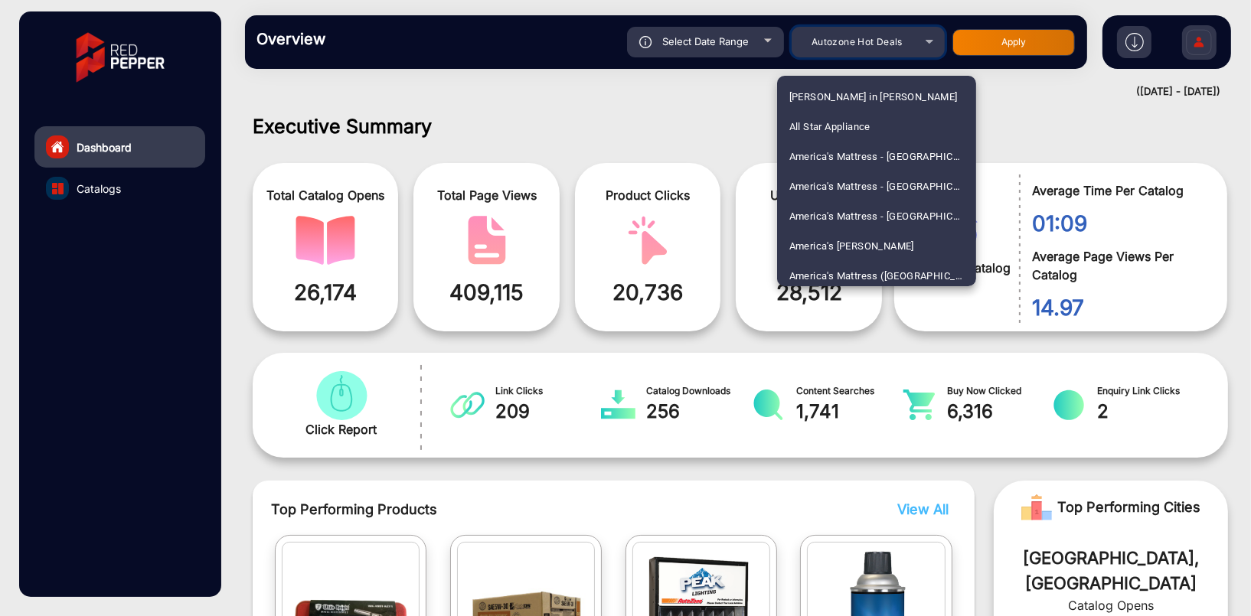
scroll to position [631, 0]
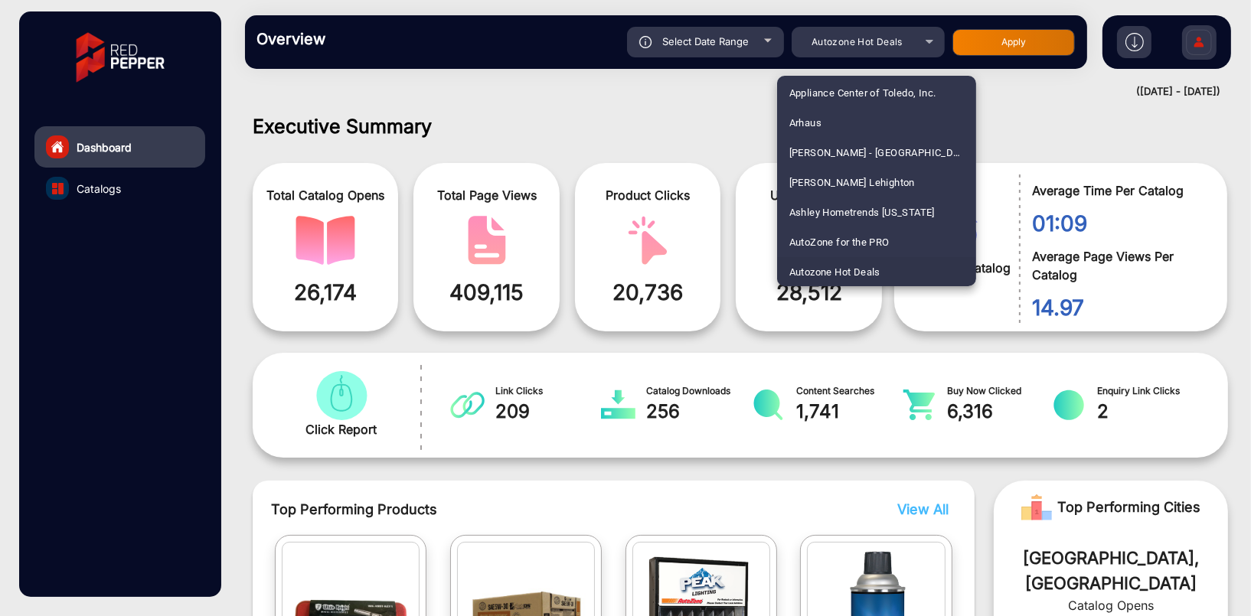
click at [771, 40] on div at bounding box center [625, 308] width 1251 height 616
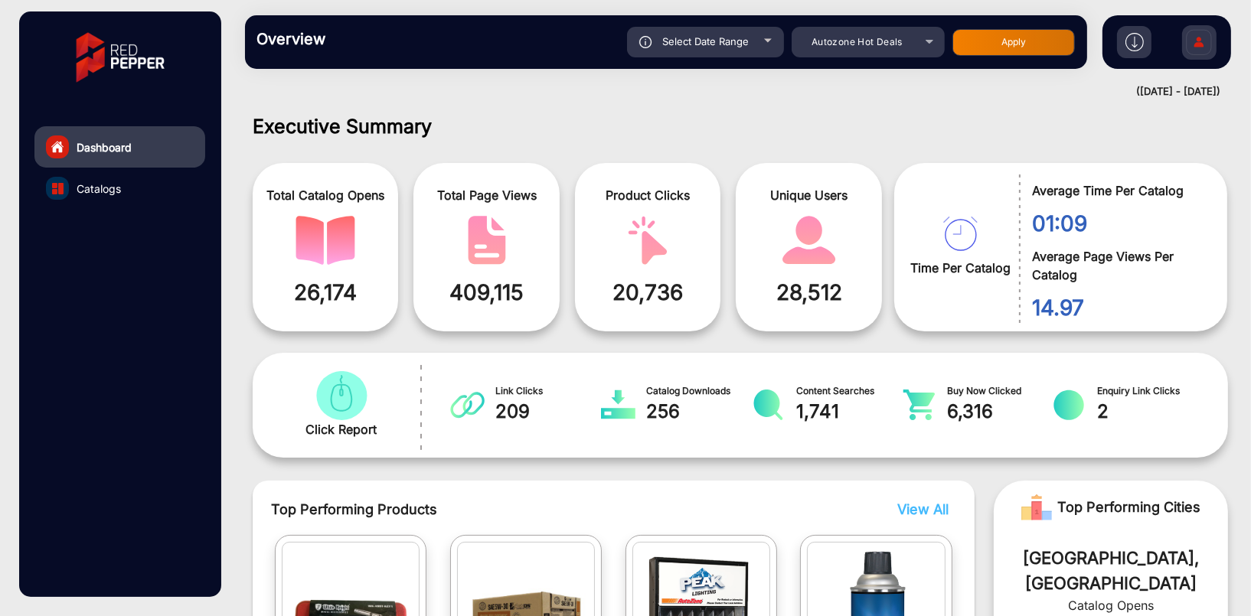
click at [760, 40] on div "Select Date Range" at bounding box center [705, 42] width 157 height 31
type input "[DATE]"
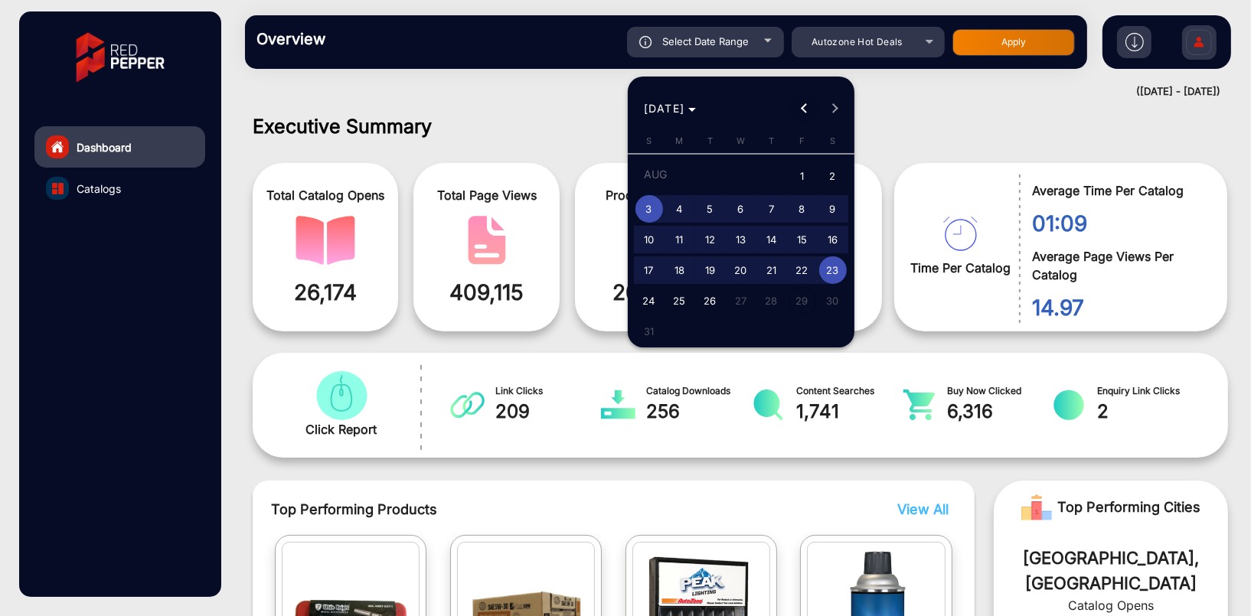
click at [804, 113] on button "Previous month" at bounding box center [803, 108] width 31 height 31
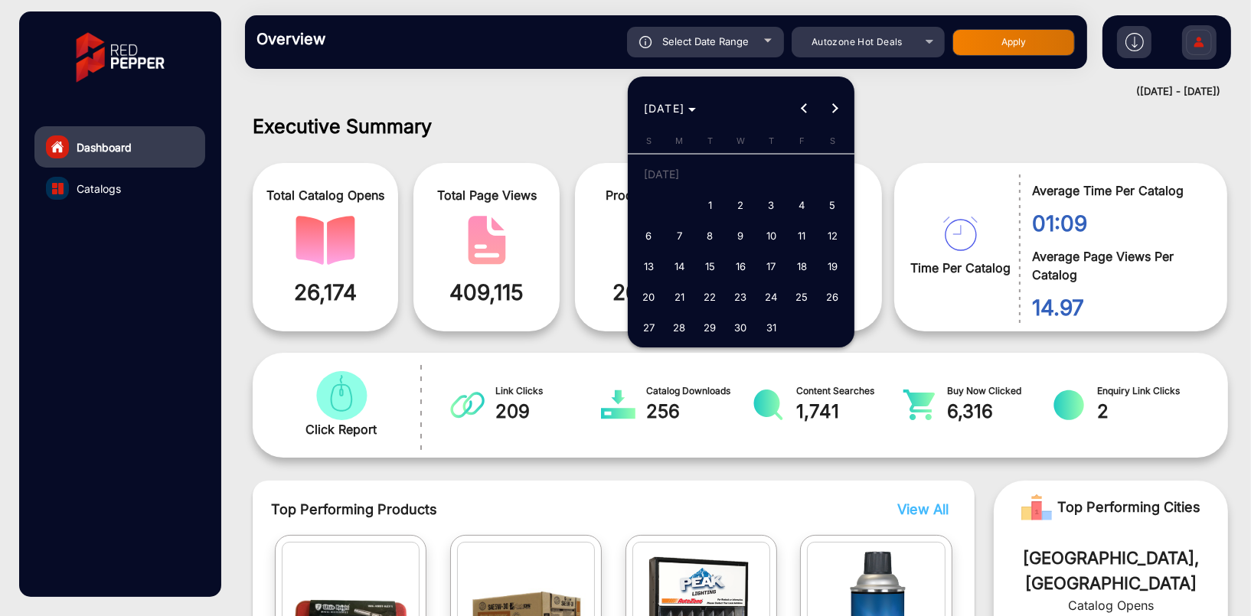
click at [708, 201] on span "1" at bounding box center [711, 205] width 28 height 28
type input "[DATE]"
click at [834, 113] on span "Next month" at bounding box center [834, 108] width 31 height 31
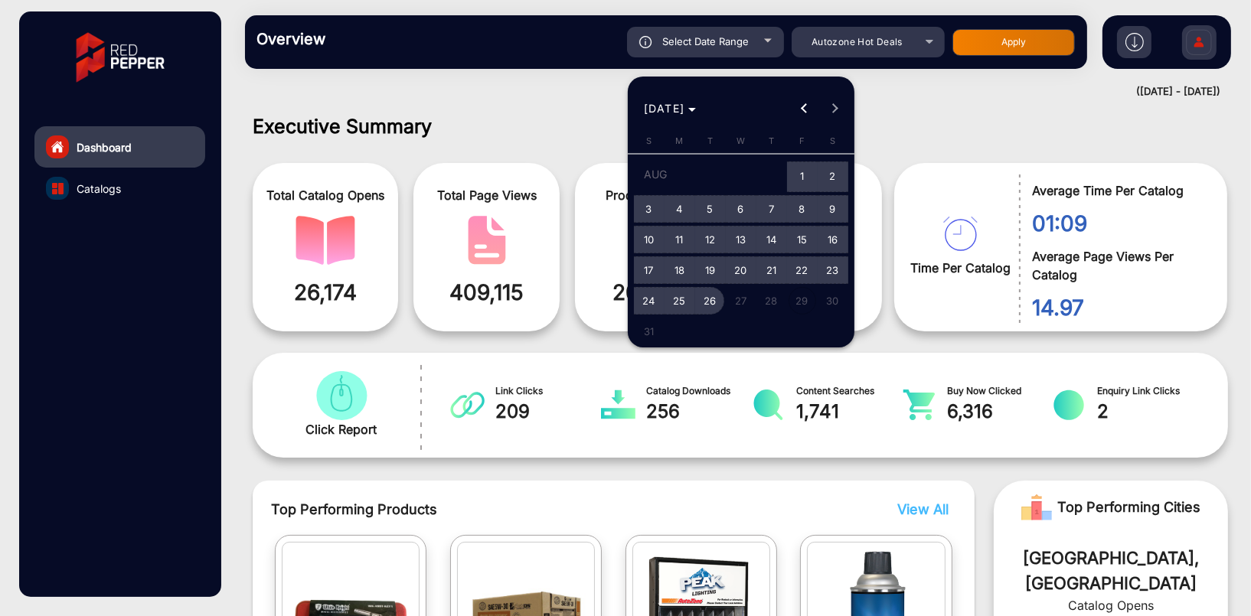
click at [710, 299] on span "26" at bounding box center [711, 301] width 28 height 28
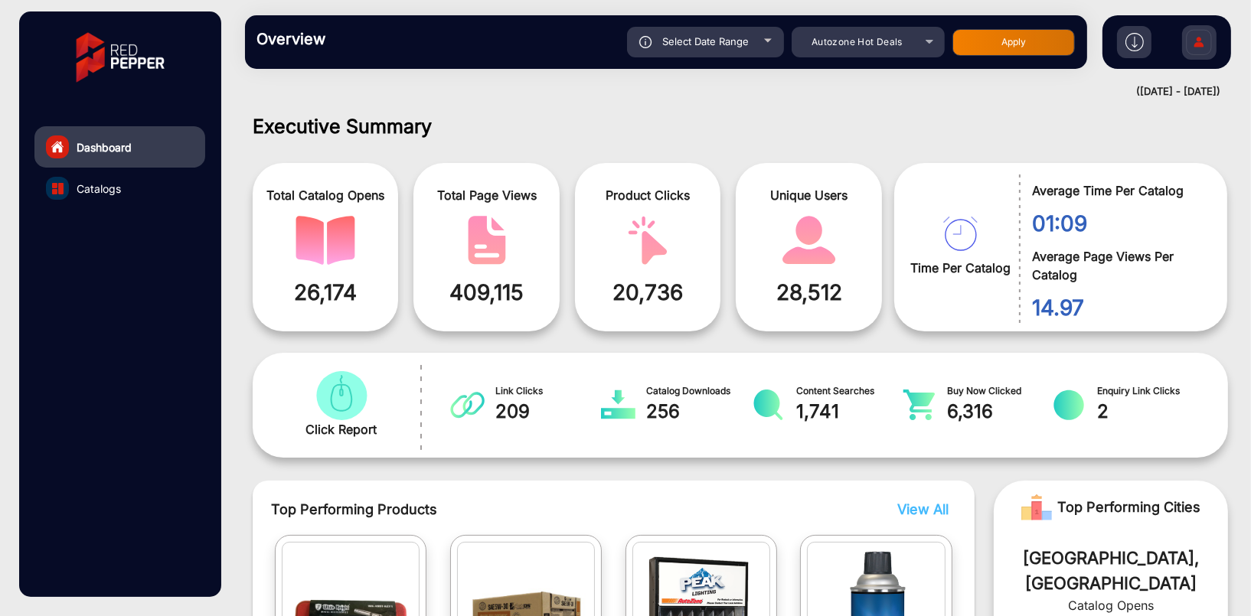
type input "[DATE]"
click at [1021, 42] on button "Apply" at bounding box center [1013, 42] width 122 height 27
type input "[DATE]"
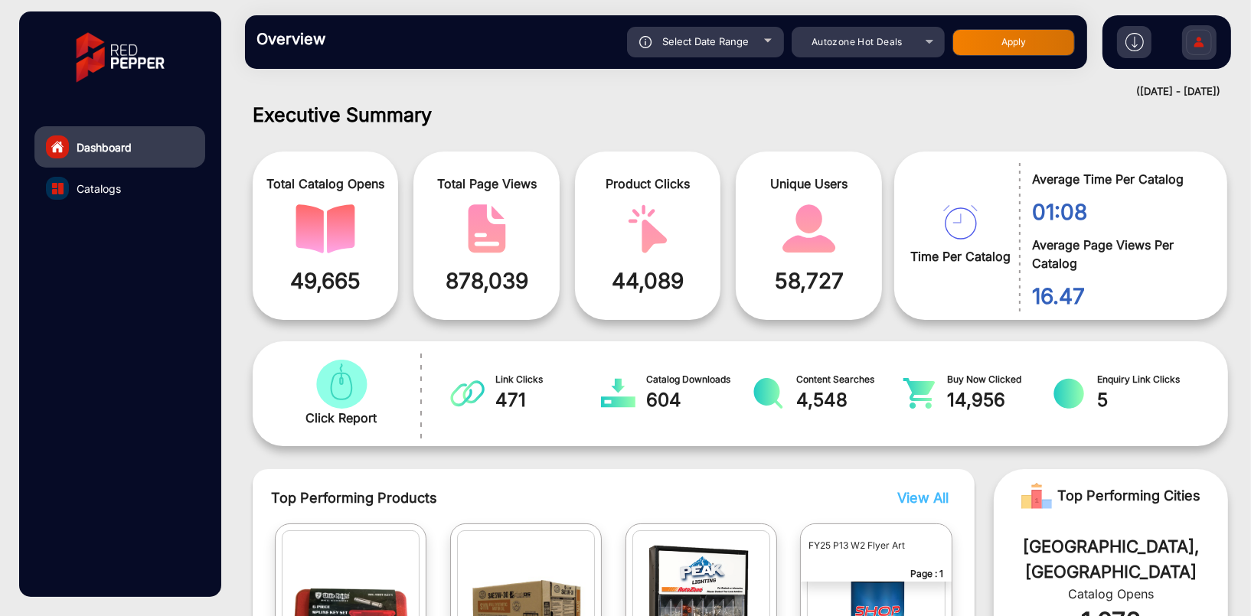
scroll to position [0, 0]
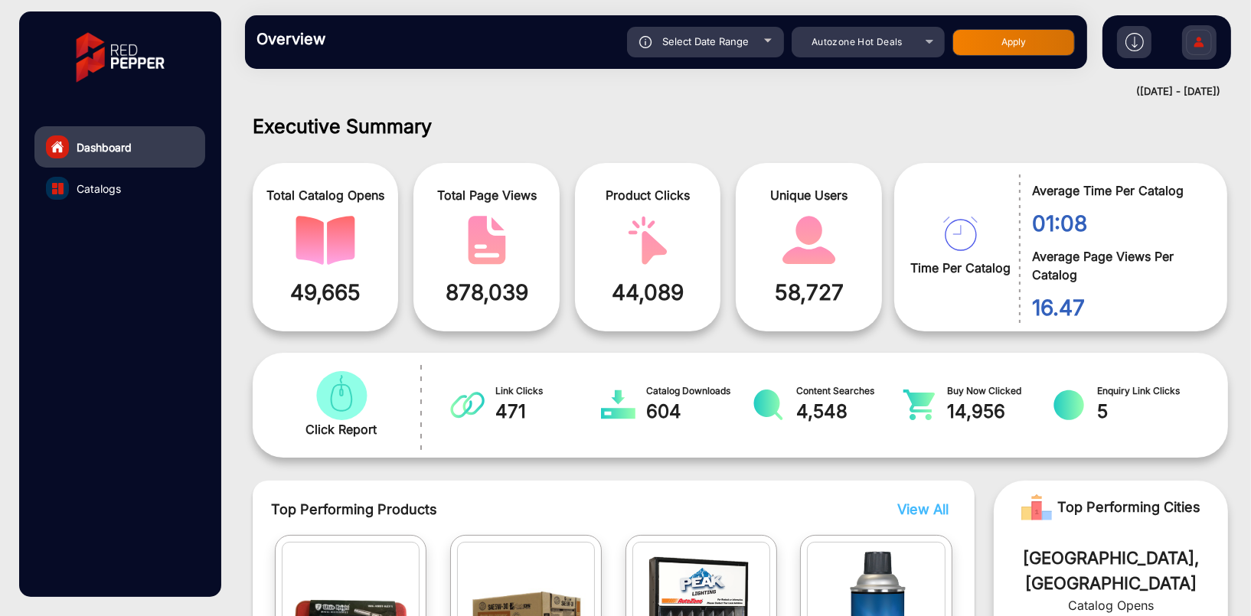
click at [768, 39] on div at bounding box center [768, 41] width 8 height 4
click at [764, 41] on div at bounding box center [768, 41] width 8 height 4
click at [765, 38] on div "Select Date Range" at bounding box center [705, 42] width 157 height 31
type input "[DATE]"
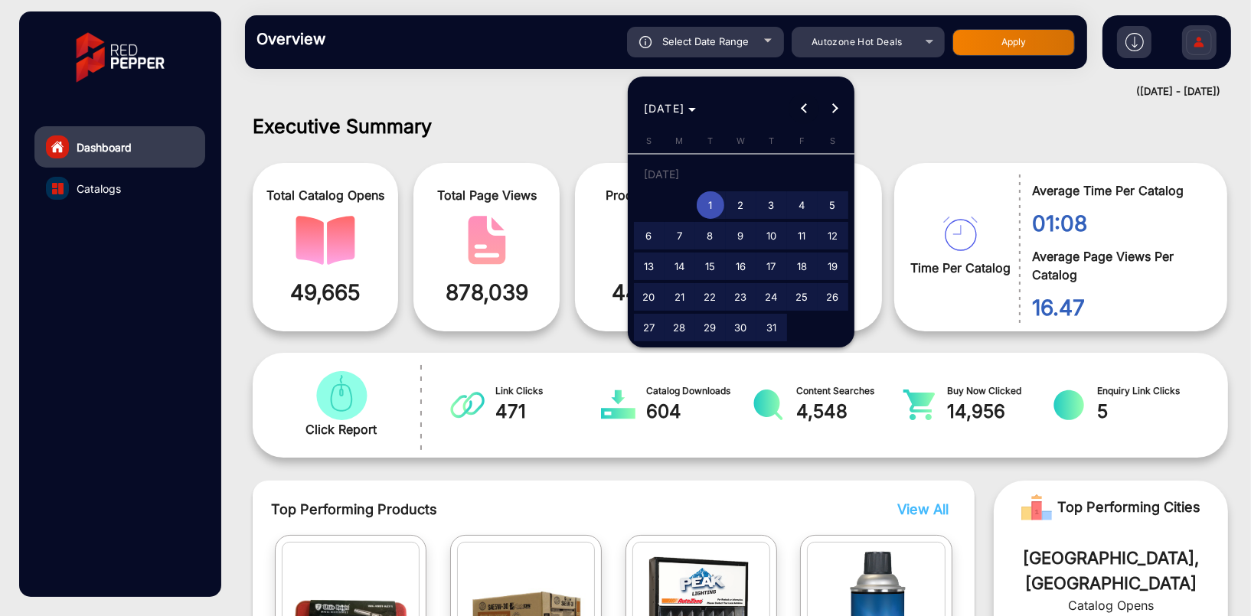
click at [804, 109] on button "Previous month" at bounding box center [803, 108] width 31 height 31
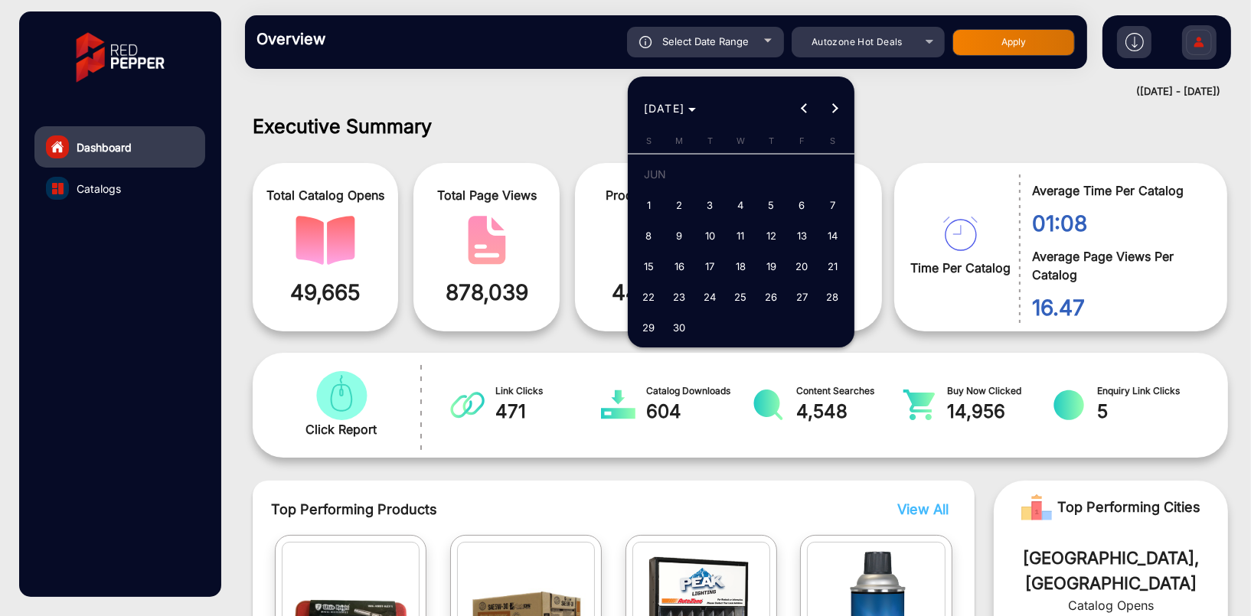
click at [651, 201] on span "1" at bounding box center [649, 205] width 28 height 28
type input "[DATE]"
click at [834, 104] on button "Next month" at bounding box center [834, 108] width 31 height 31
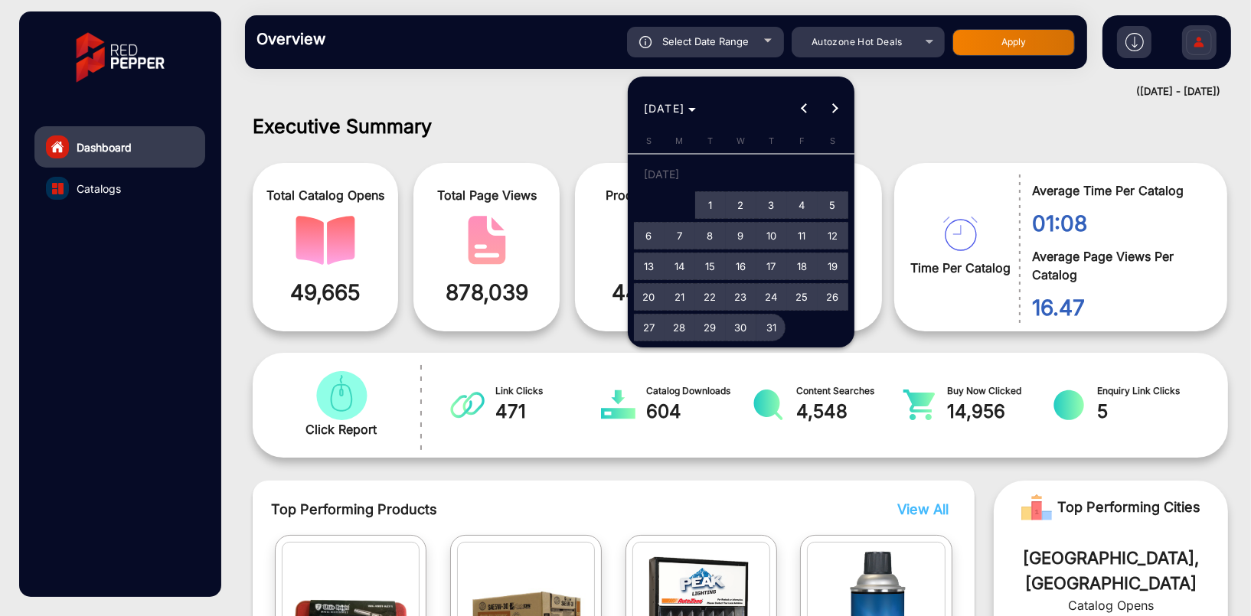
click at [775, 328] on span "31" at bounding box center [772, 328] width 28 height 28
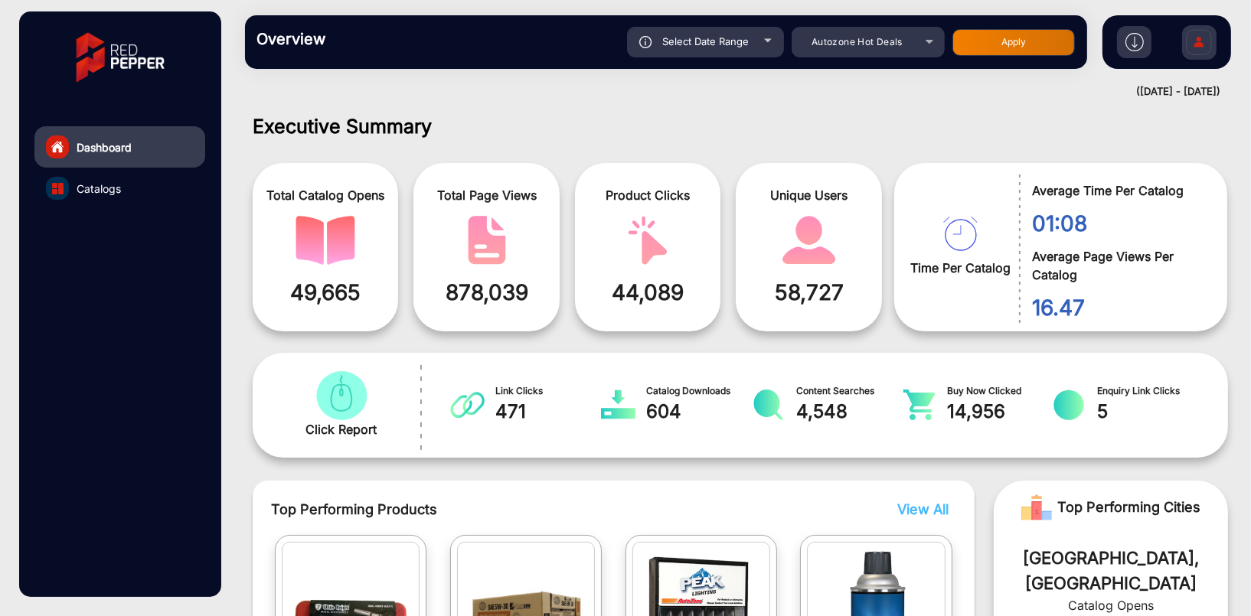
type input "[DATE]"
click at [999, 46] on button "Apply" at bounding box center [1013, 42] width 122 height 27
type input "[DATE]"
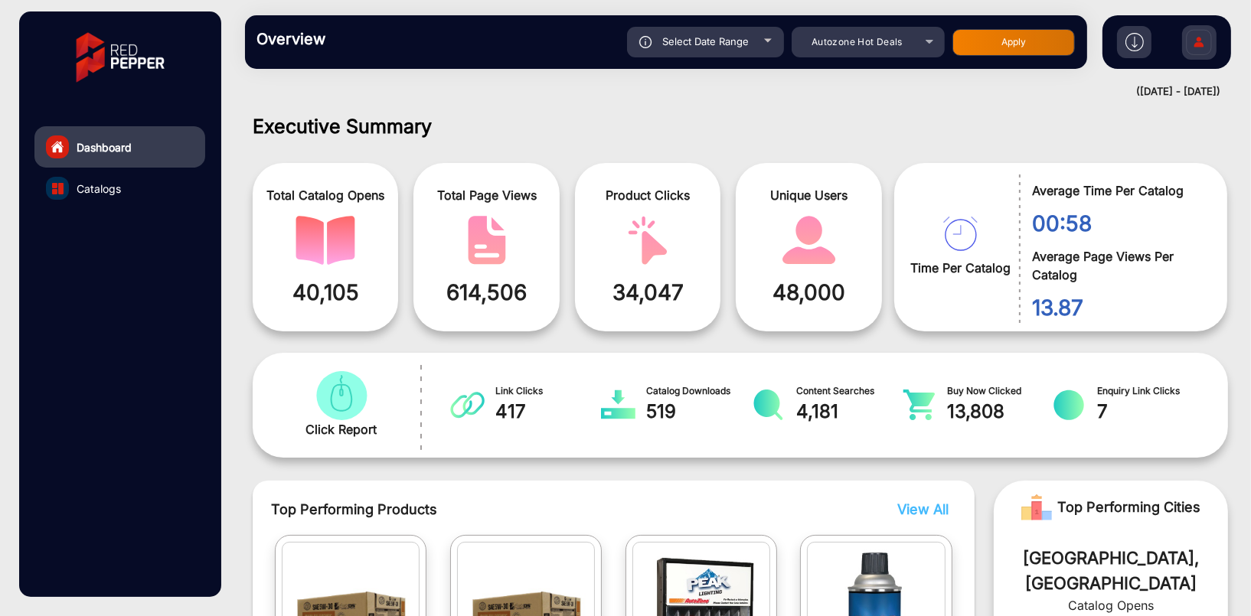
click at [769, 44] on div "Select Date Range" at bounding box center [705, 42] width 157 height 31
type input "[DATE]"
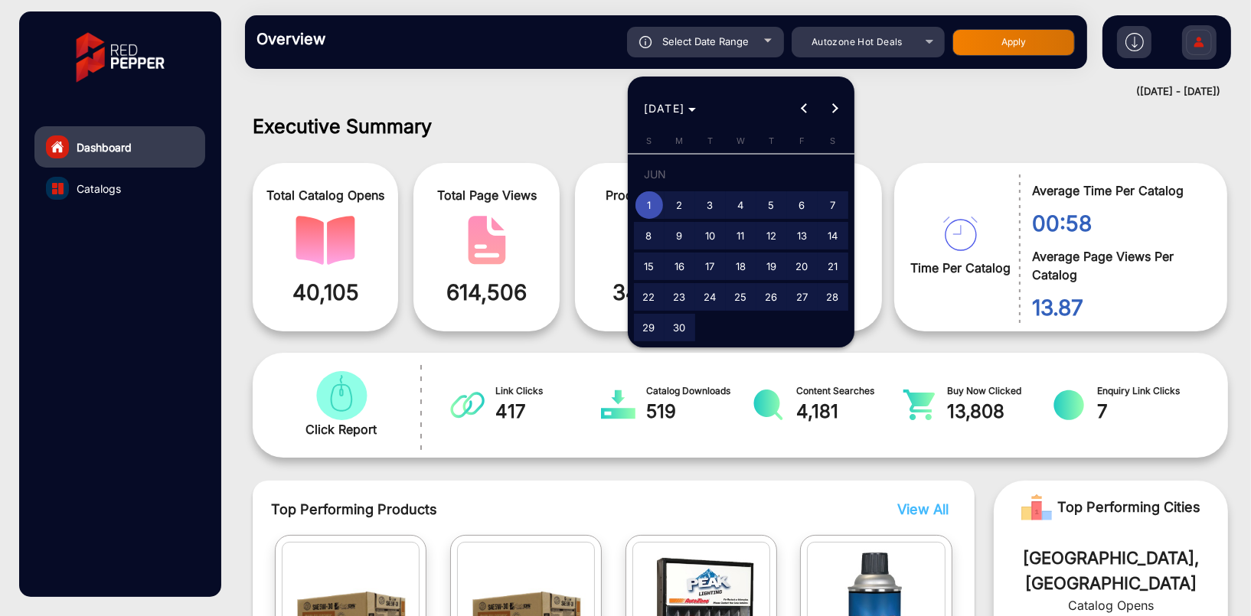
click at [646, 207] on span "1" at bounding box center [649, 205] width 28 height 28
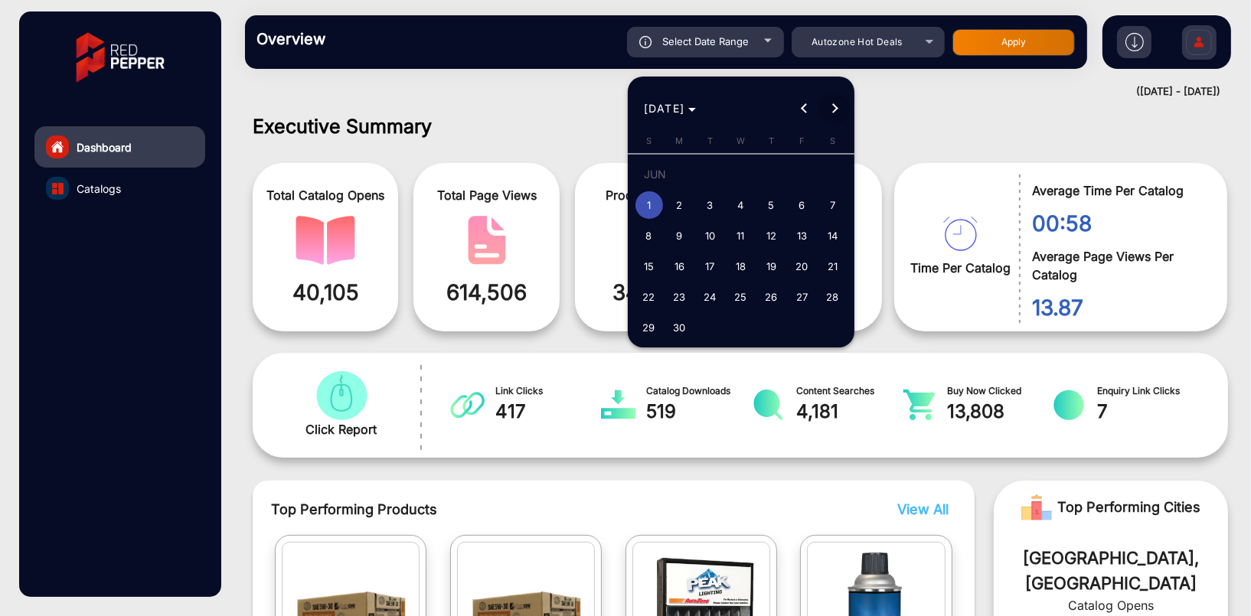
click at [830, 109] on button "Next month" at bounding box center [834, 108] width 31 height 31
click at [835, 109] on button "Next month" at bounding box center [834, 108] width 31 height 31
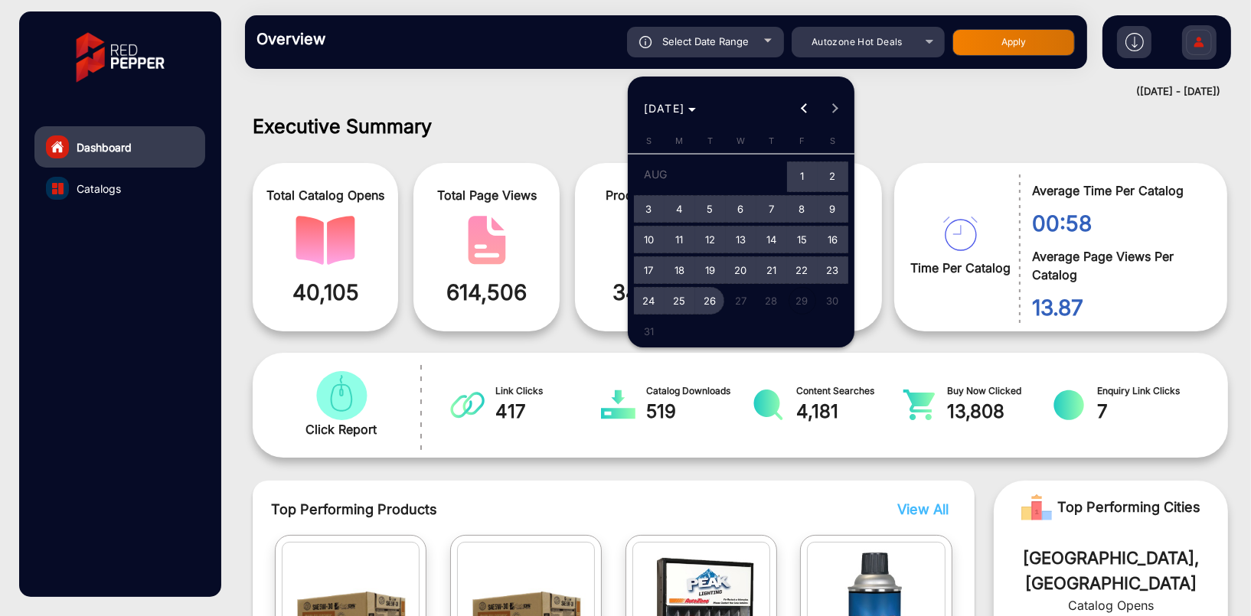
click at [713, 301] on span "26" at bounding box center [711, 301] width 28 height 28
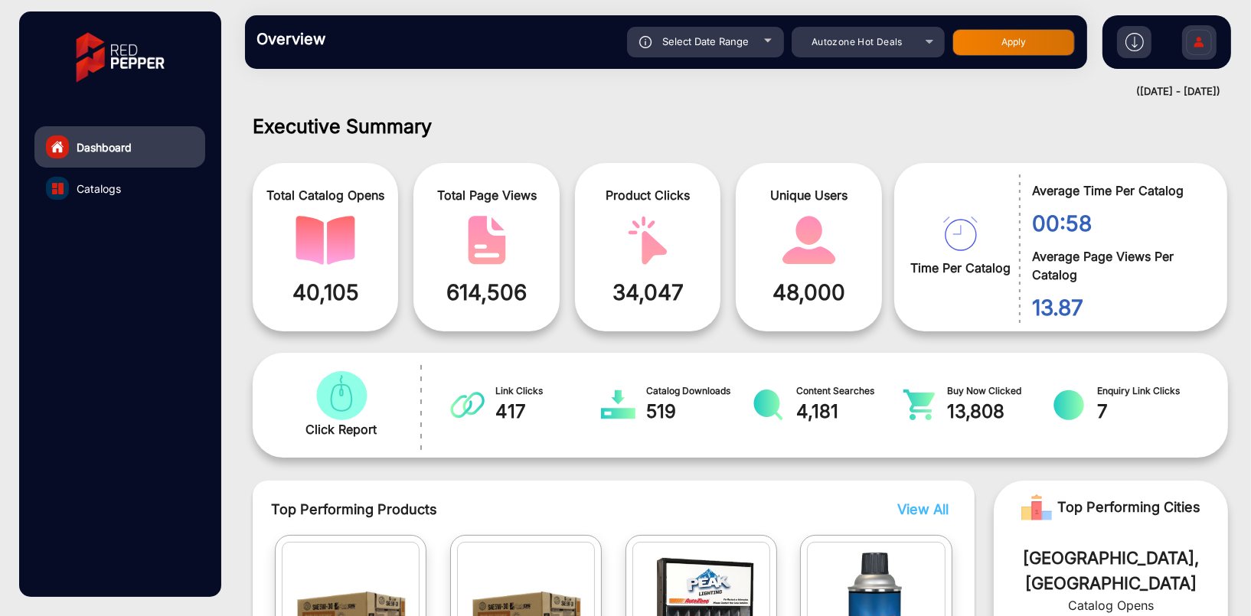
type input "[DATE]"
click at [1018, 42] on button "Apply" at bounding box center [1013, 42] width 122 height 27
type input "[DATE]"
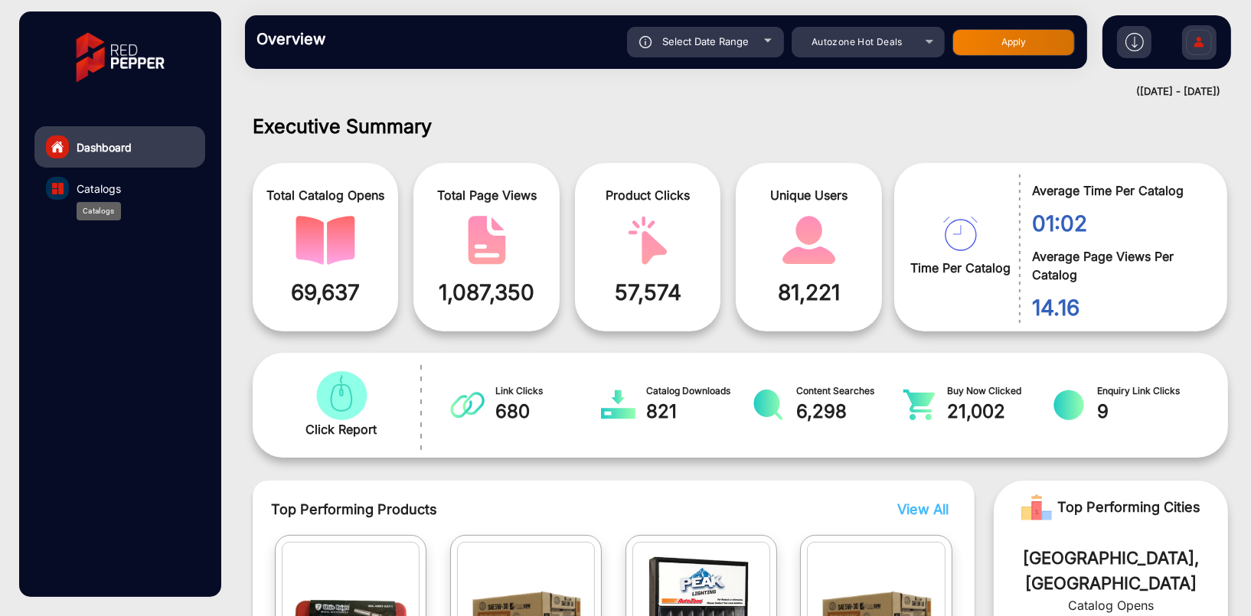
click at [101, 186] on span "Catalogs" at bounding box center [99, 189] width 44 height 16
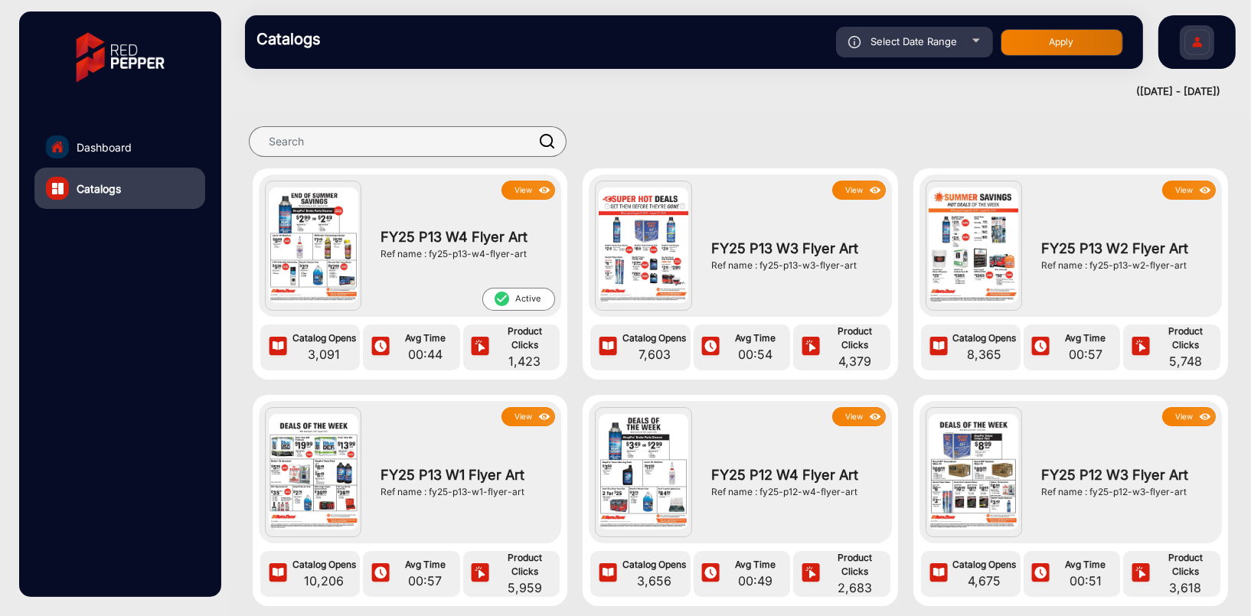
scroll to position [77, 0]
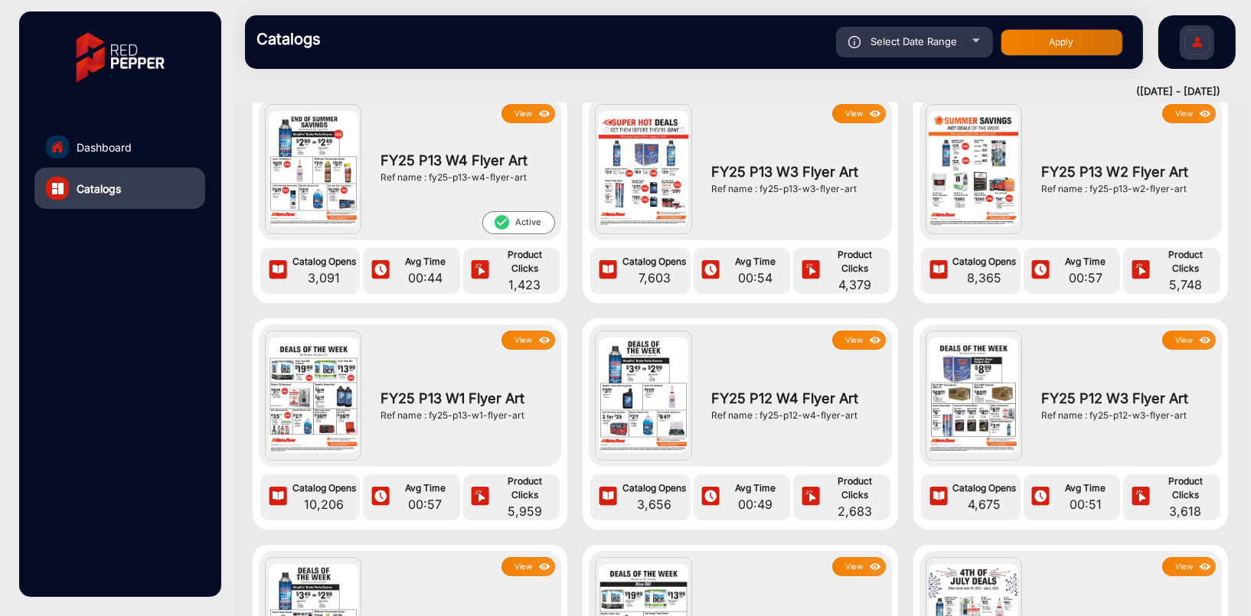
click at [519, 336] on button "View" at bounding box center [528, 340] width 54 height 19
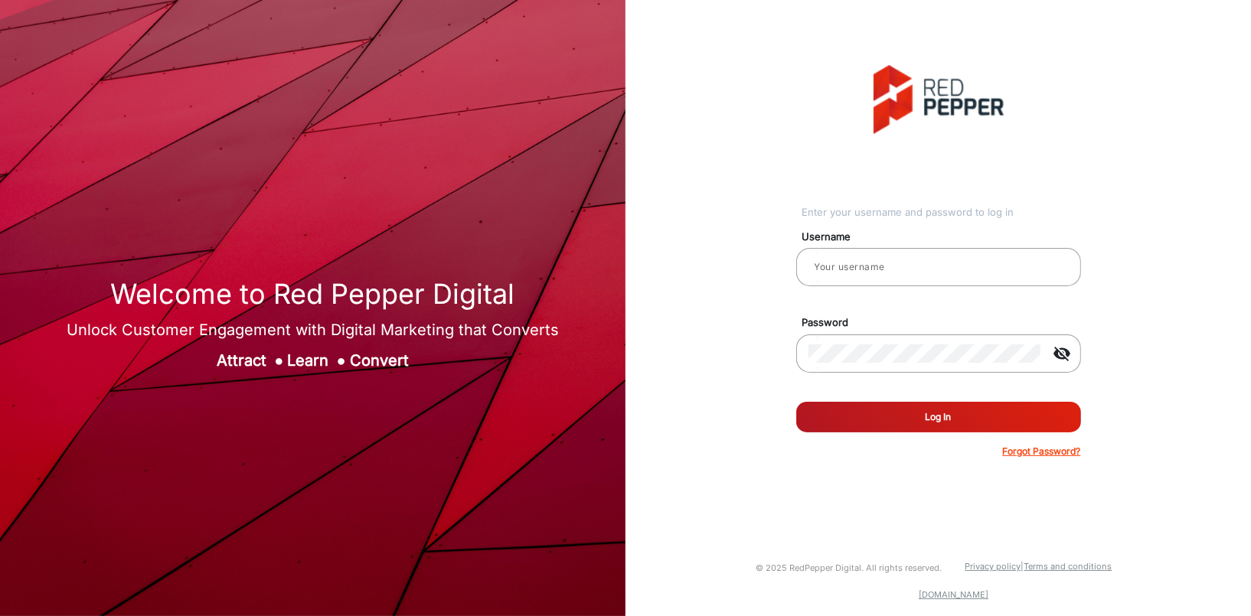
type input "[PERSON_NAME]"
click at [954, 421] on button "Log In" at bounding box center [938, 417] width 285 height 31
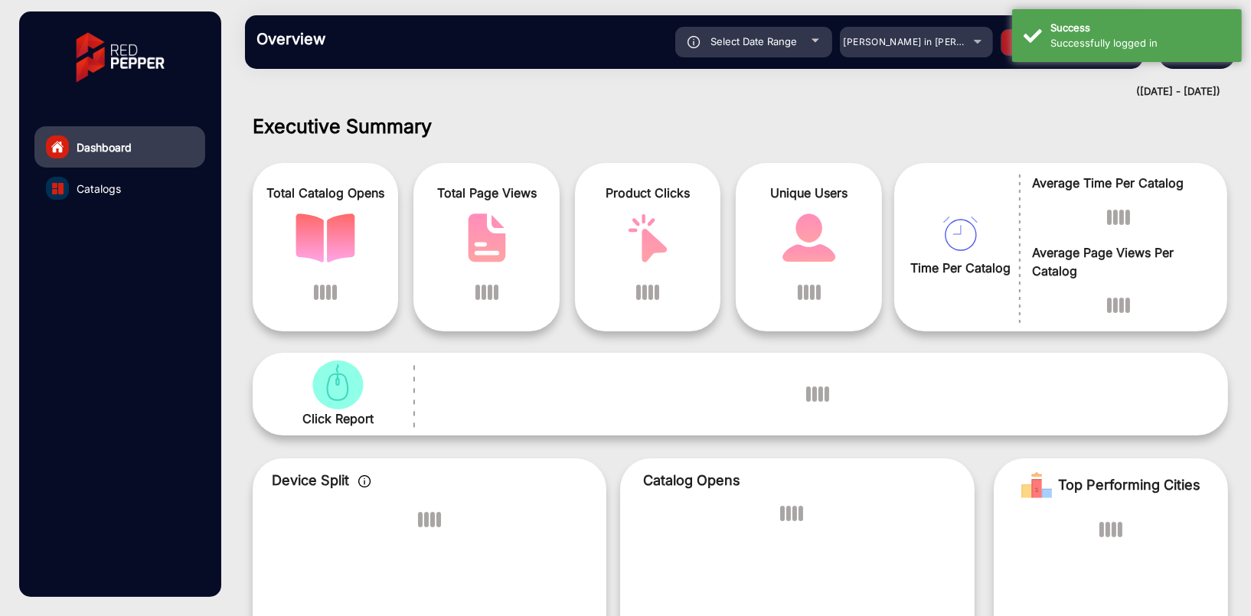
scroll to position [11, 0]
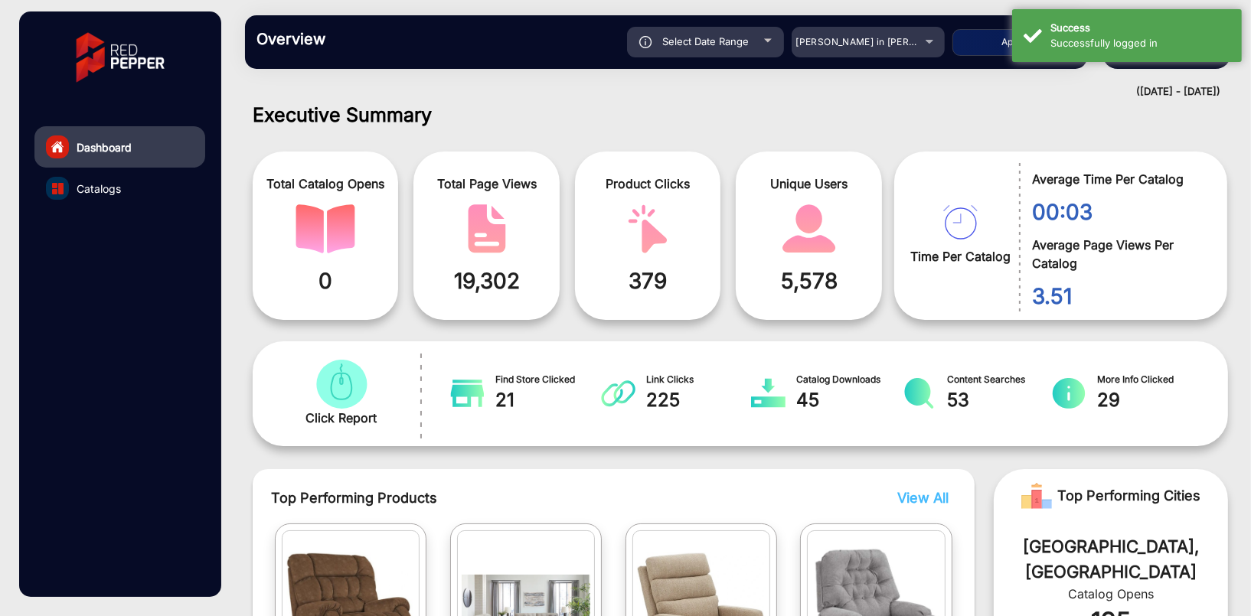
click at [866, 105] on h1 "Executive Summary" at bounding box center [740, 114] width 975 height 23
click at [913, 42] on span "[PERSON_NAME] in [PERSON_NAME]" at bounding box center [879, 41] width 169 height 11
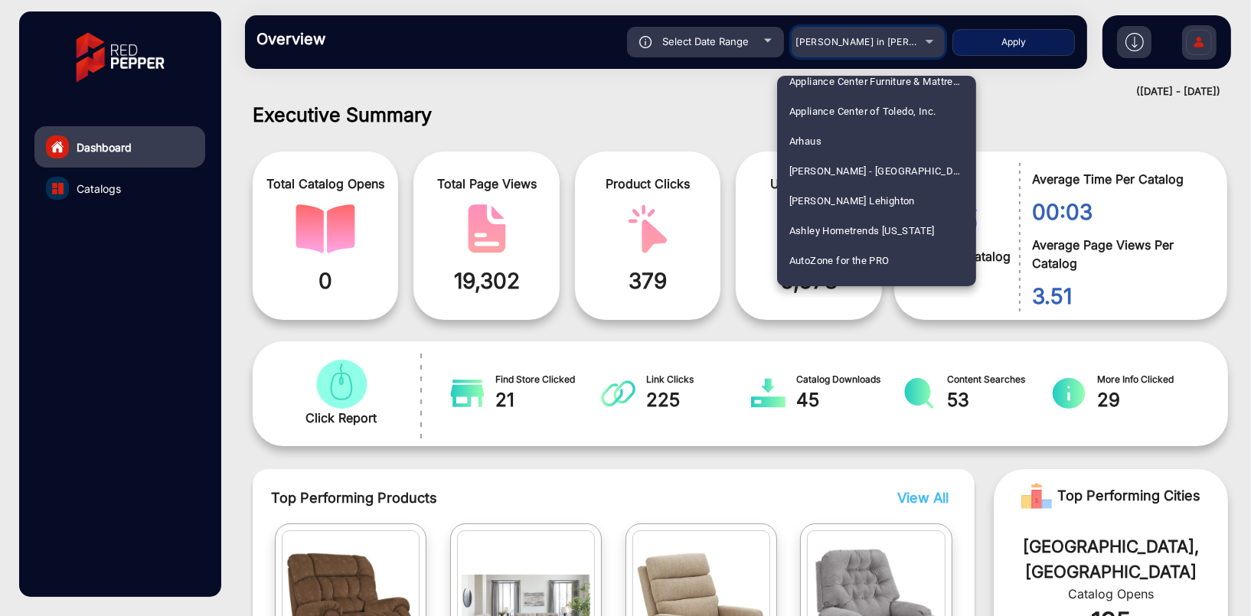
scroll to position [689, 0]
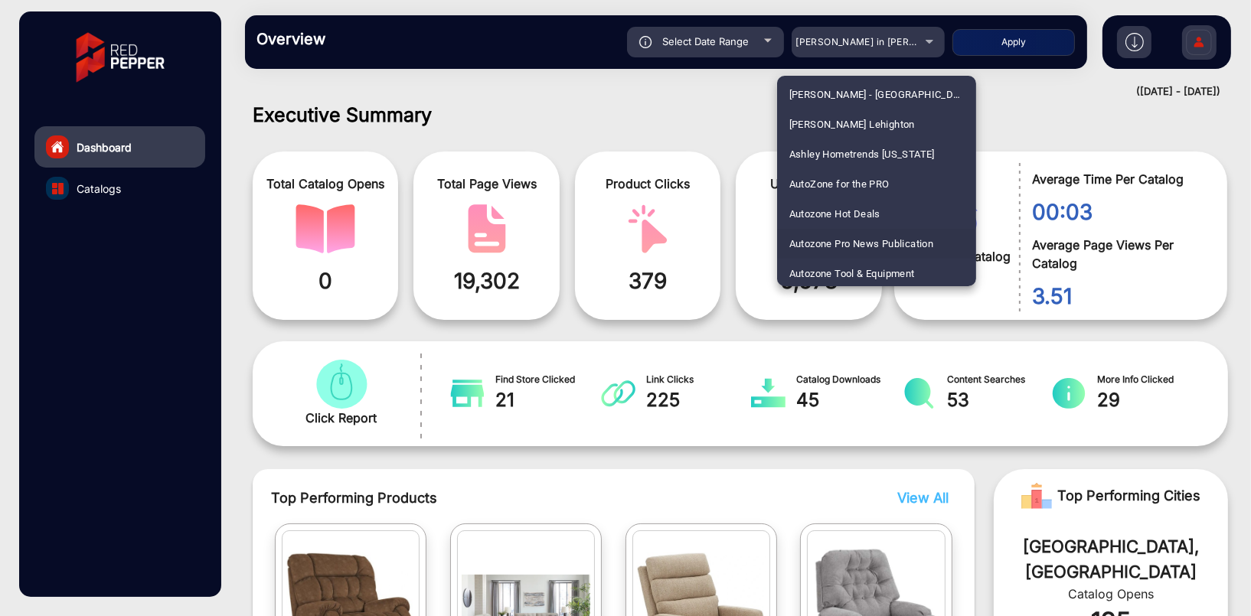
click at [829, 240] on span "Autozone Pro News Publication" at bounding box center [861, 244] width 145 height 30
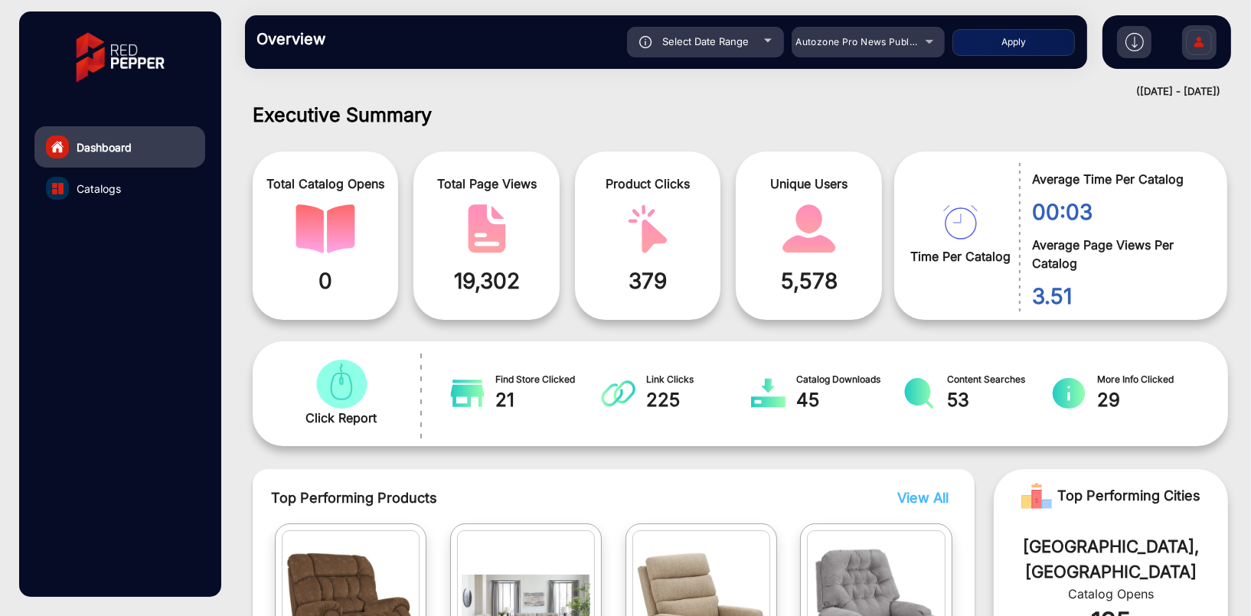
click at [1013, 45] on button "Apply" at bounding box center [1013, 42] width 122 height 27
type input "[DATE]"
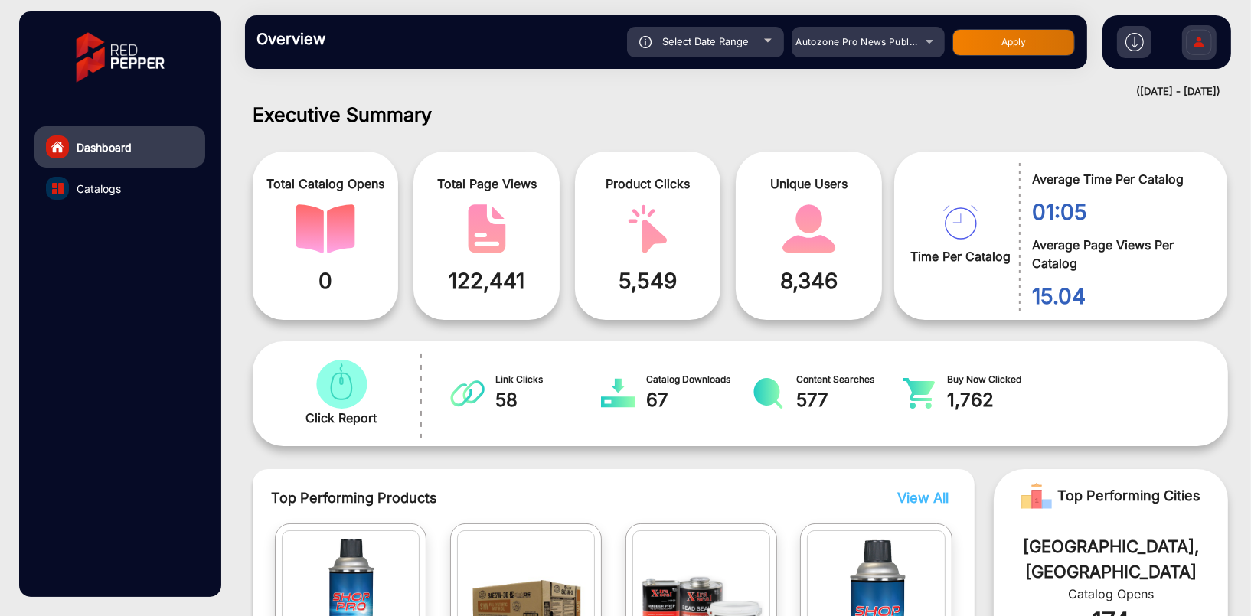
scroll to position [0, 0]
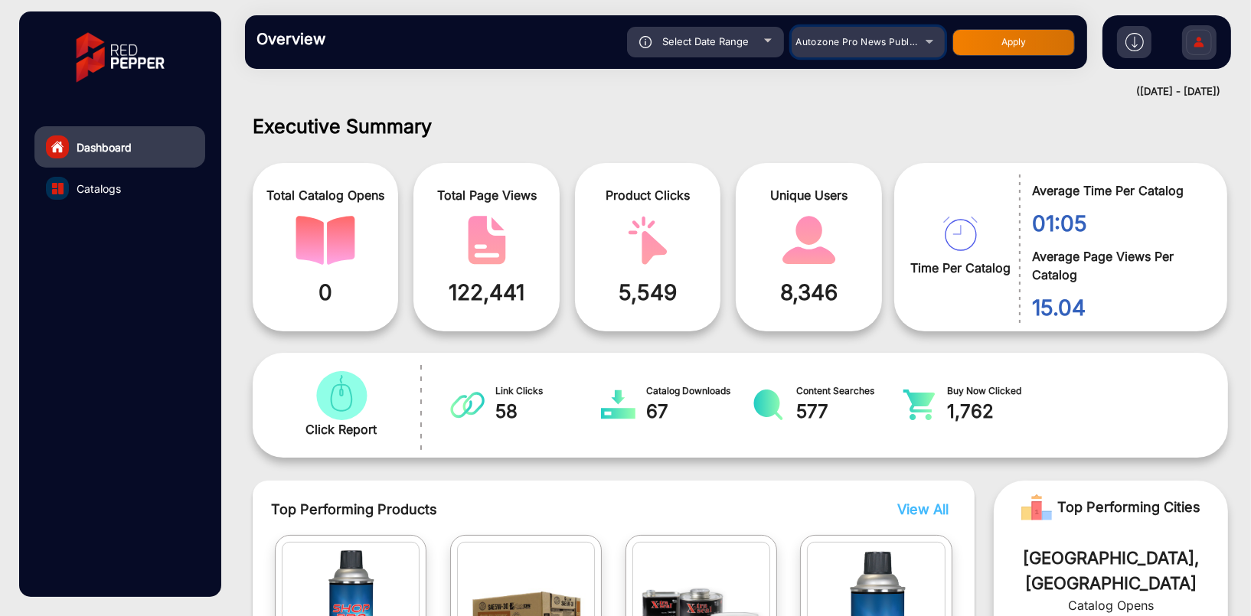
click at [924, 44] on div "Autozone Pro News Publication" at bounding box center [867, 42] width 153 height 18
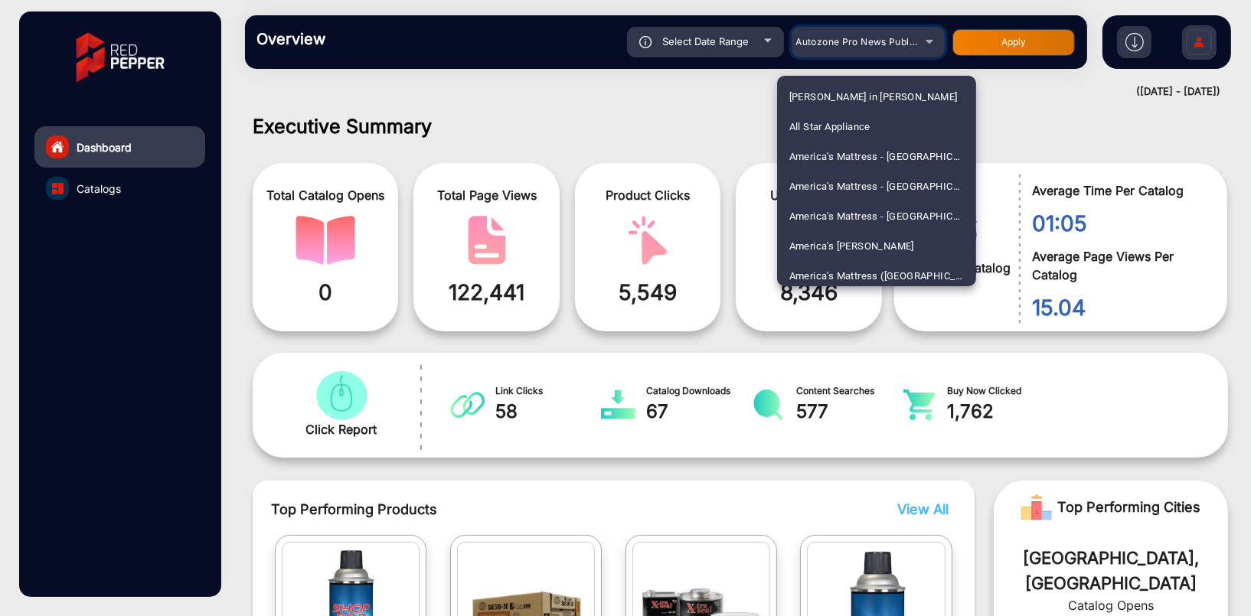
scroll to position [661, 0]
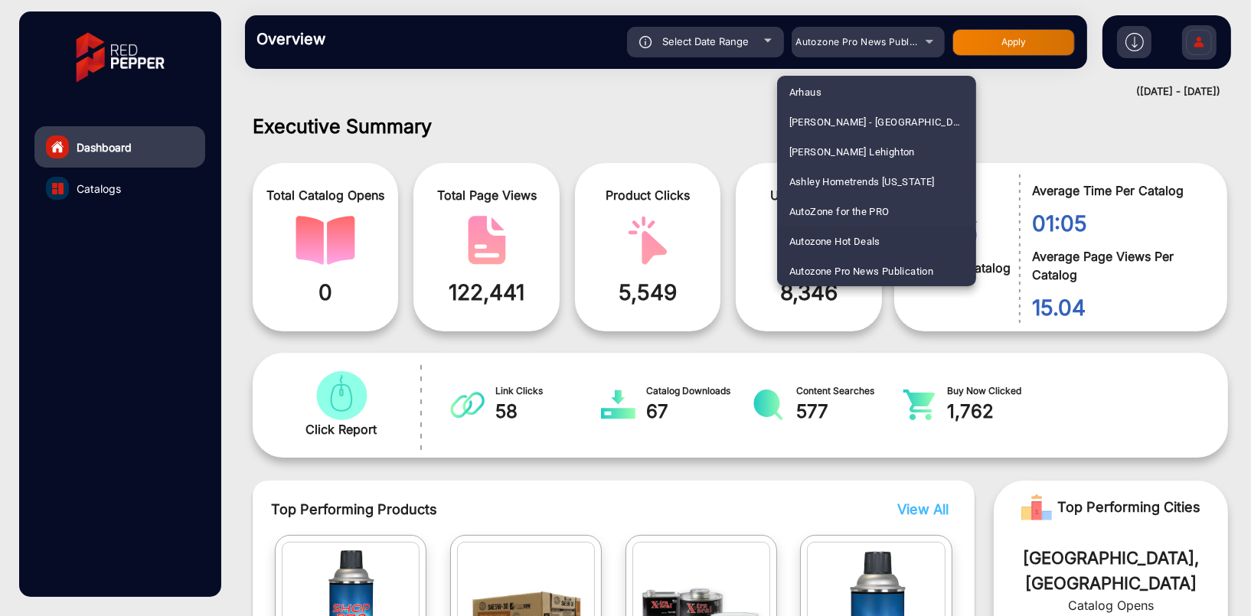
click at [842, 237] on span "Autozone Hot Deals" at bounding box center [834, 242] width 91 height 30
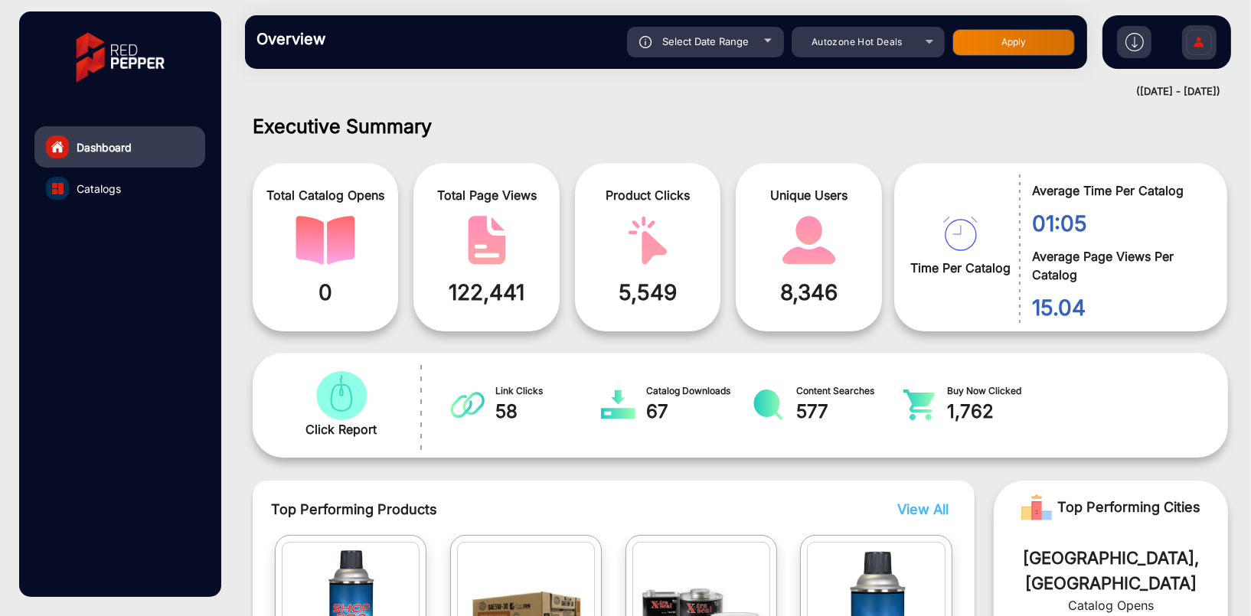
click at [1000, 46] on button "Apply" at bounding box center [1013, 42] width 122 height 27
type input "[DATE]"
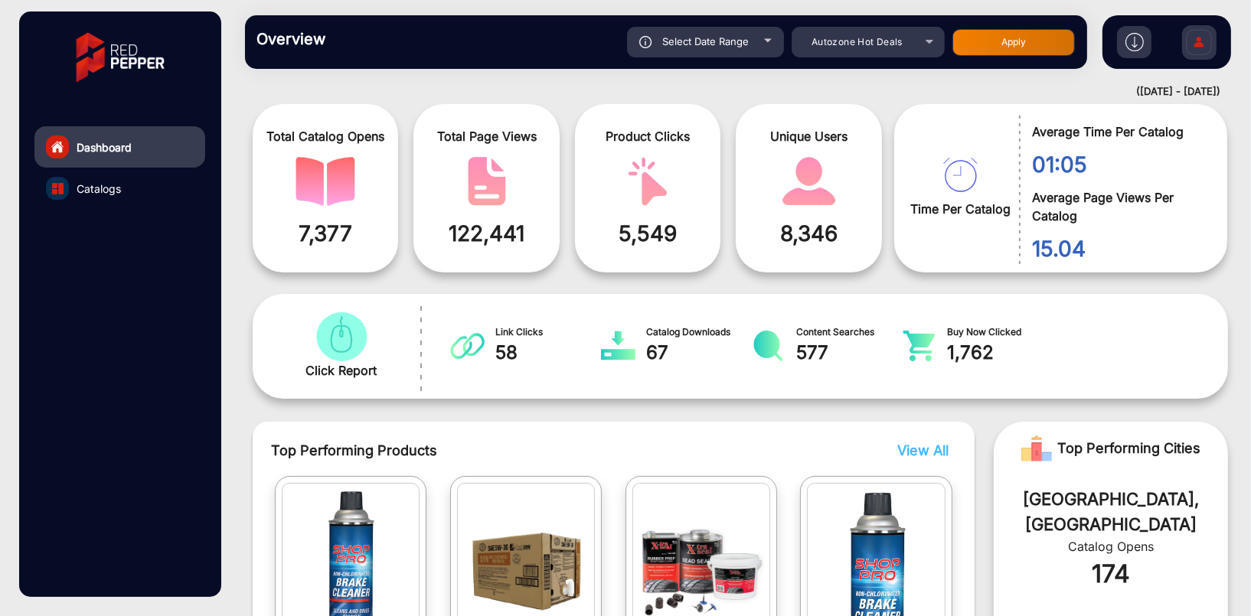
scroll to position [0, 0]
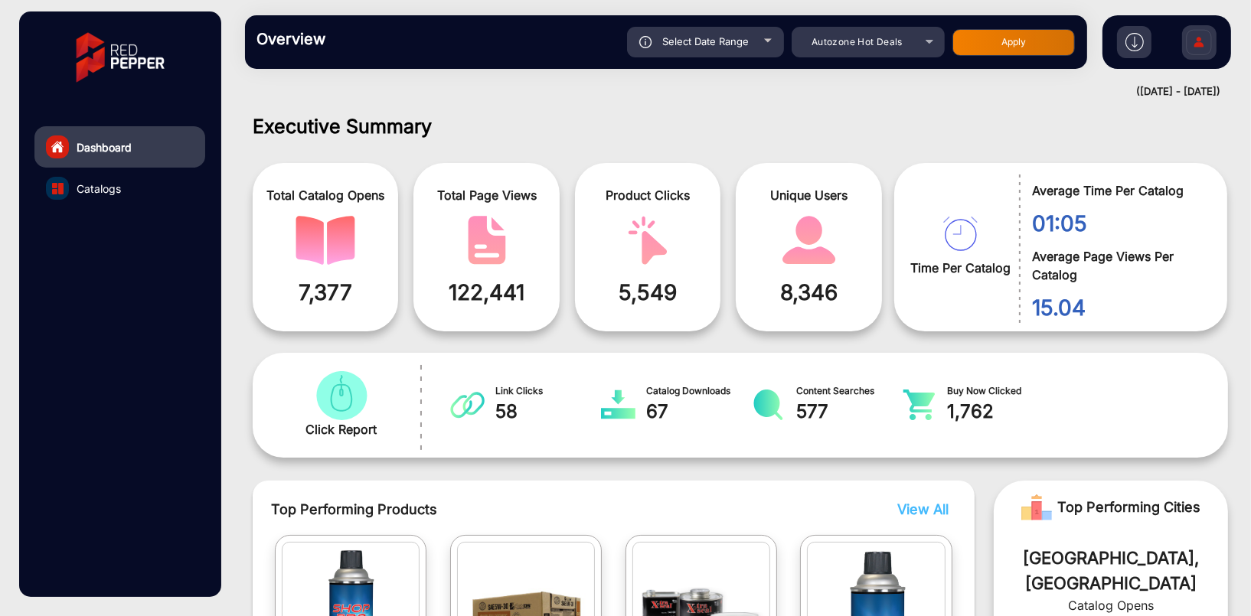
click at [750, 43] on div "Select Date Range" at bounding box center [705, 42] width 157 height 31
type input "[DATE]"
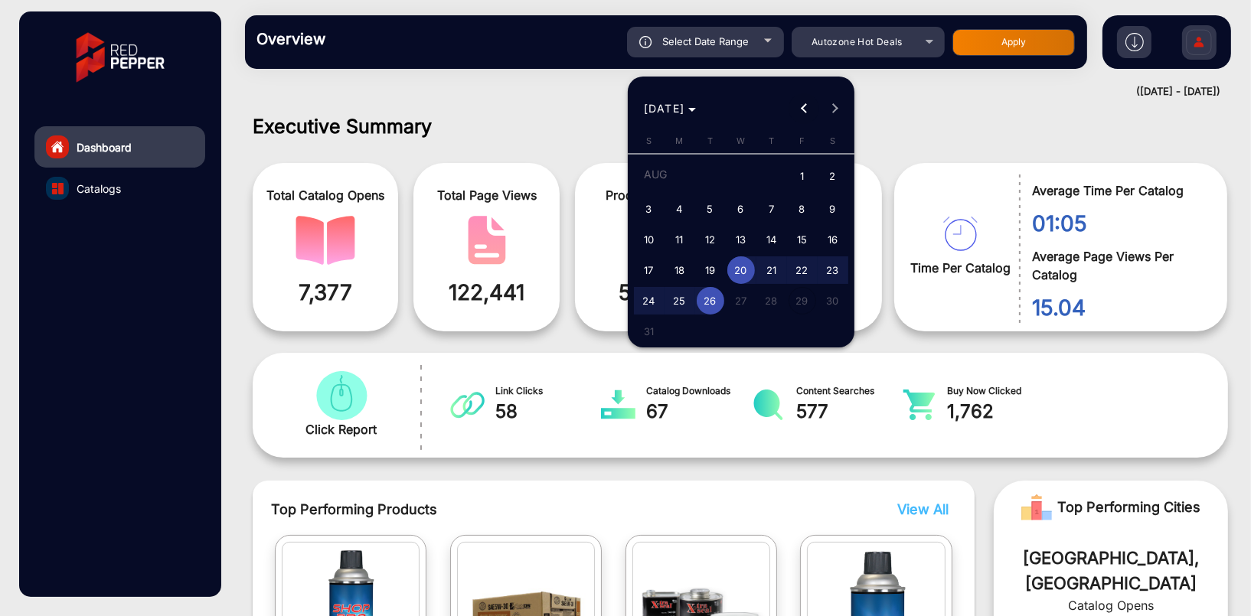
click at [796, 109] on span "Previous month" at bounding box center [803, 108] width 31 height 31
click at [806, 106] on button "Previous month" at bounding box center [803, 108] width 31 height 31
click at [645, 204] on span "1" at bounding box center [649, 205] width 28 height 28
type input "[DATE]"
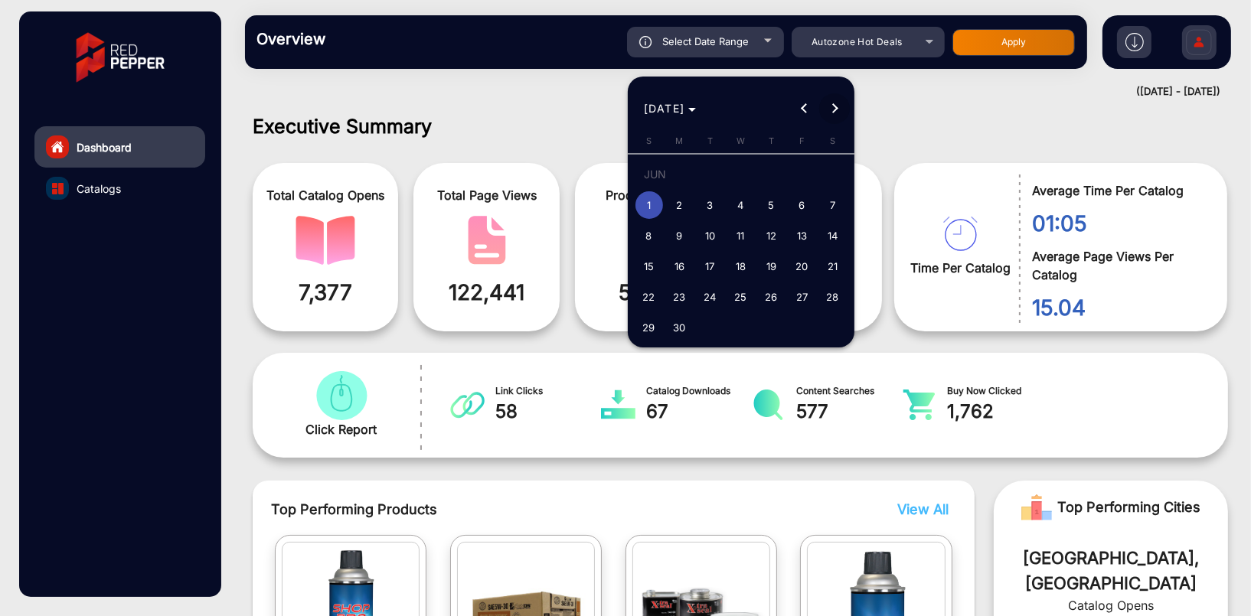
click at [838, 105] on span "Next month" at bounding box center [834, 108] width 31 height 31
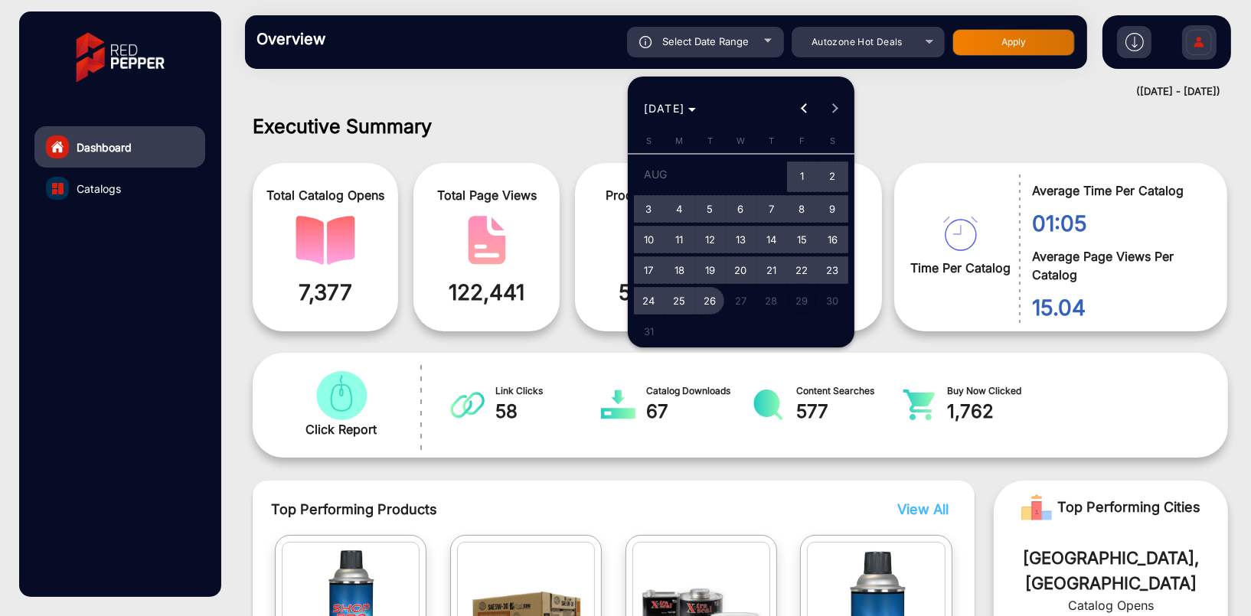
click at [713, 302] on span "26" at bounding box center [711, 301] width 28 height 28
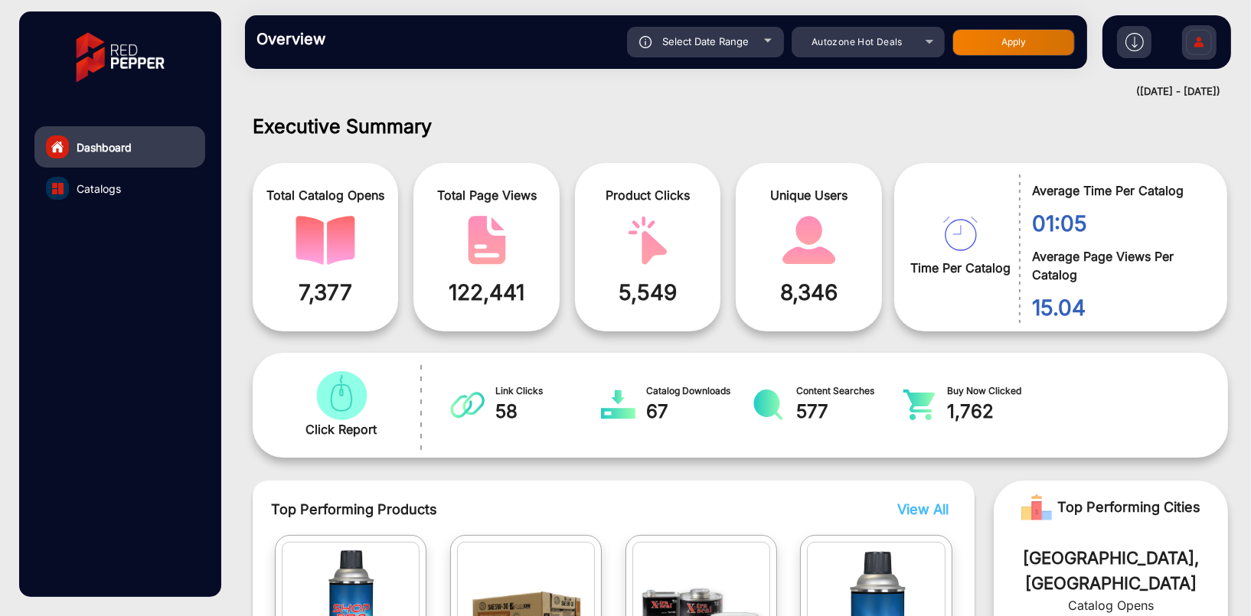
type input "[DATE]"
click at [1010, 43] on button "Apply" at bounding box center [1013, 42] width 122 height 27
type input "[DATE]"
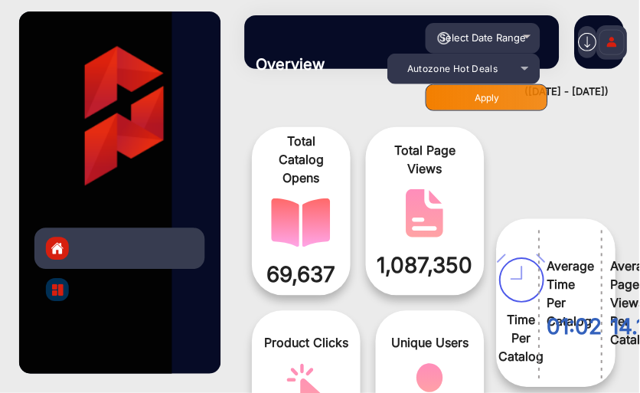
scroll to position [36, 0]
